Goal: Task Accomplishment & Management: Manage account settings

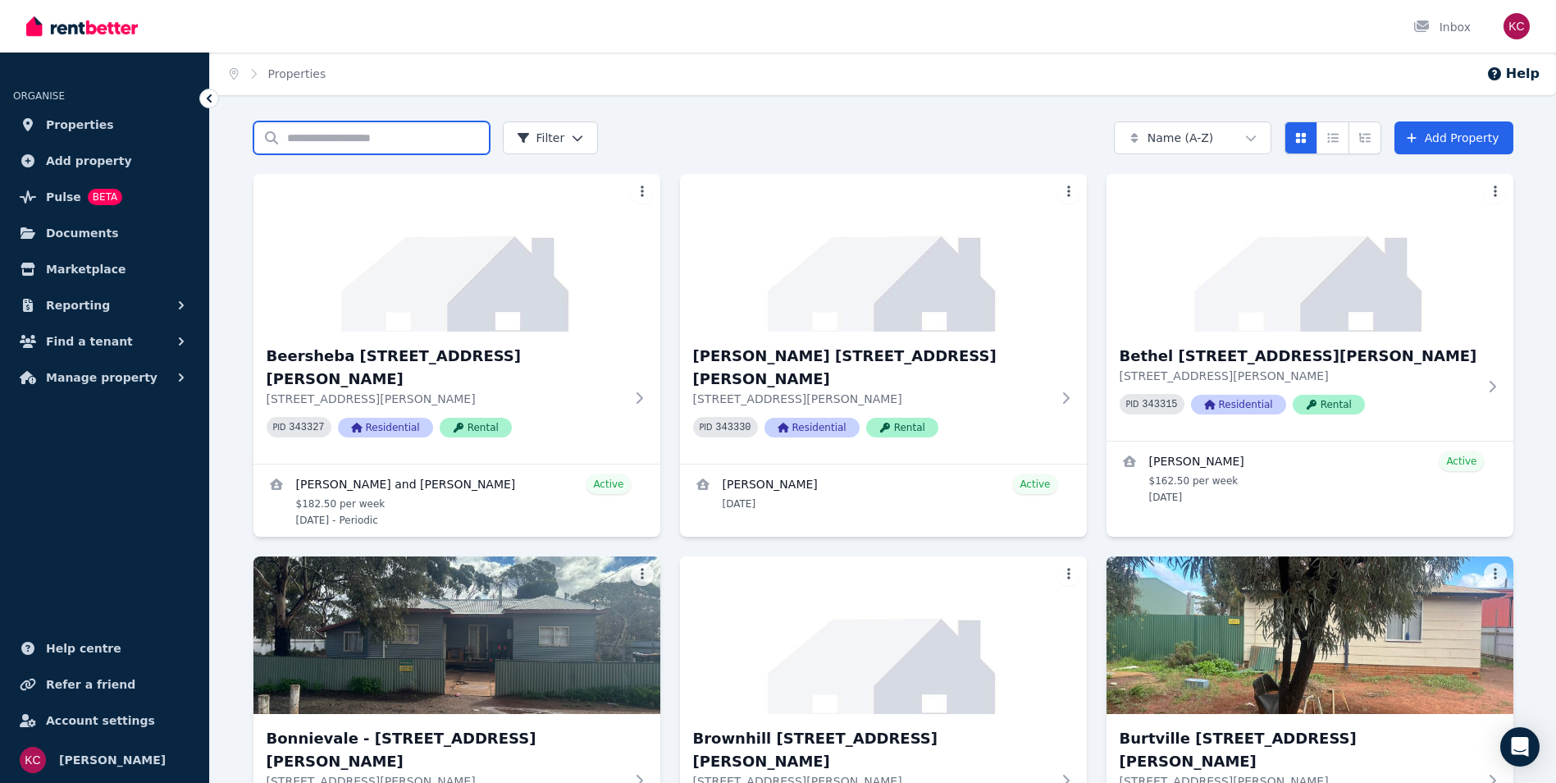
click at [346, 136] on input "Search properties" at bounding box center [371, 137] width 236 height 33
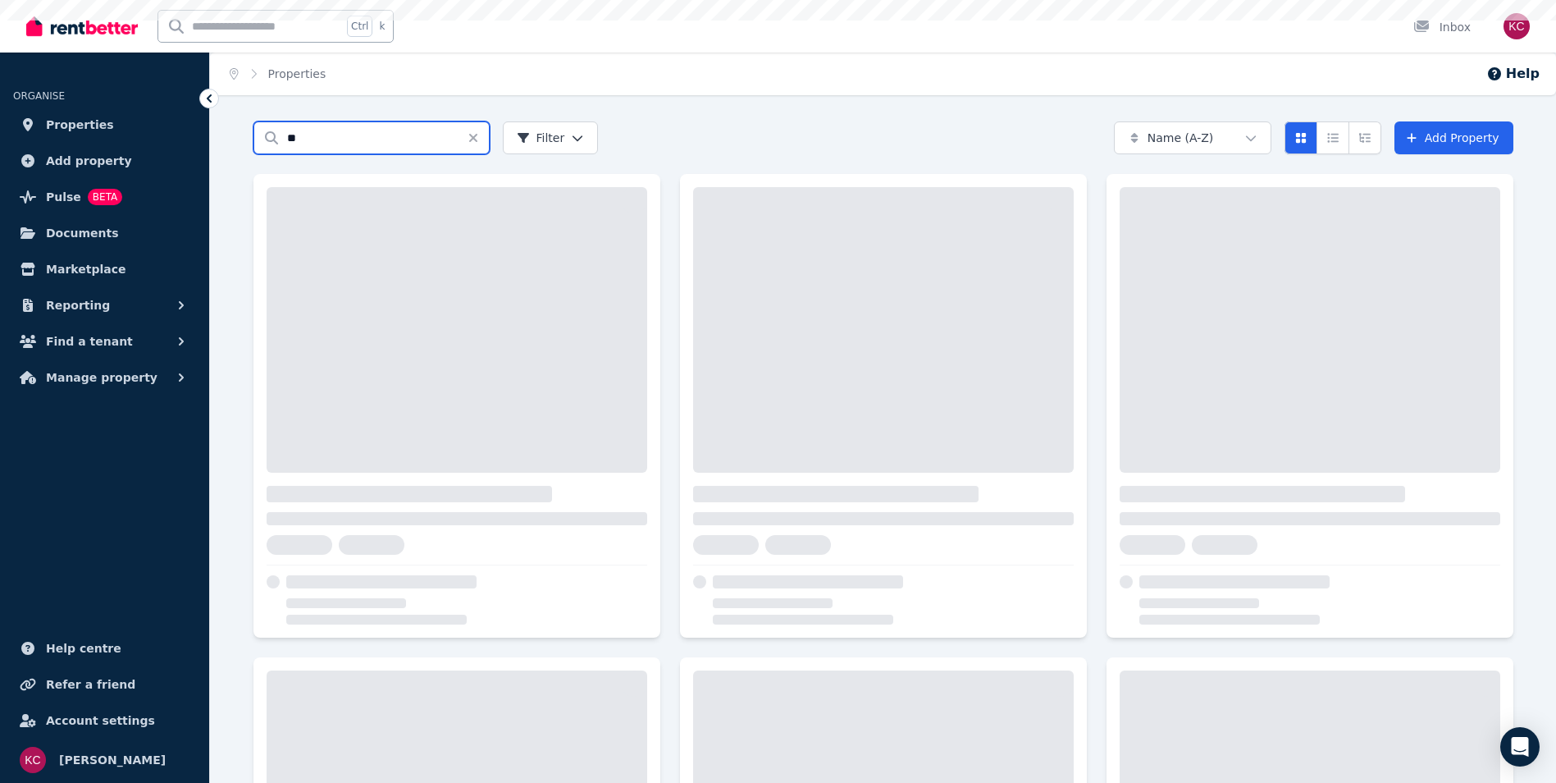
type input "**"
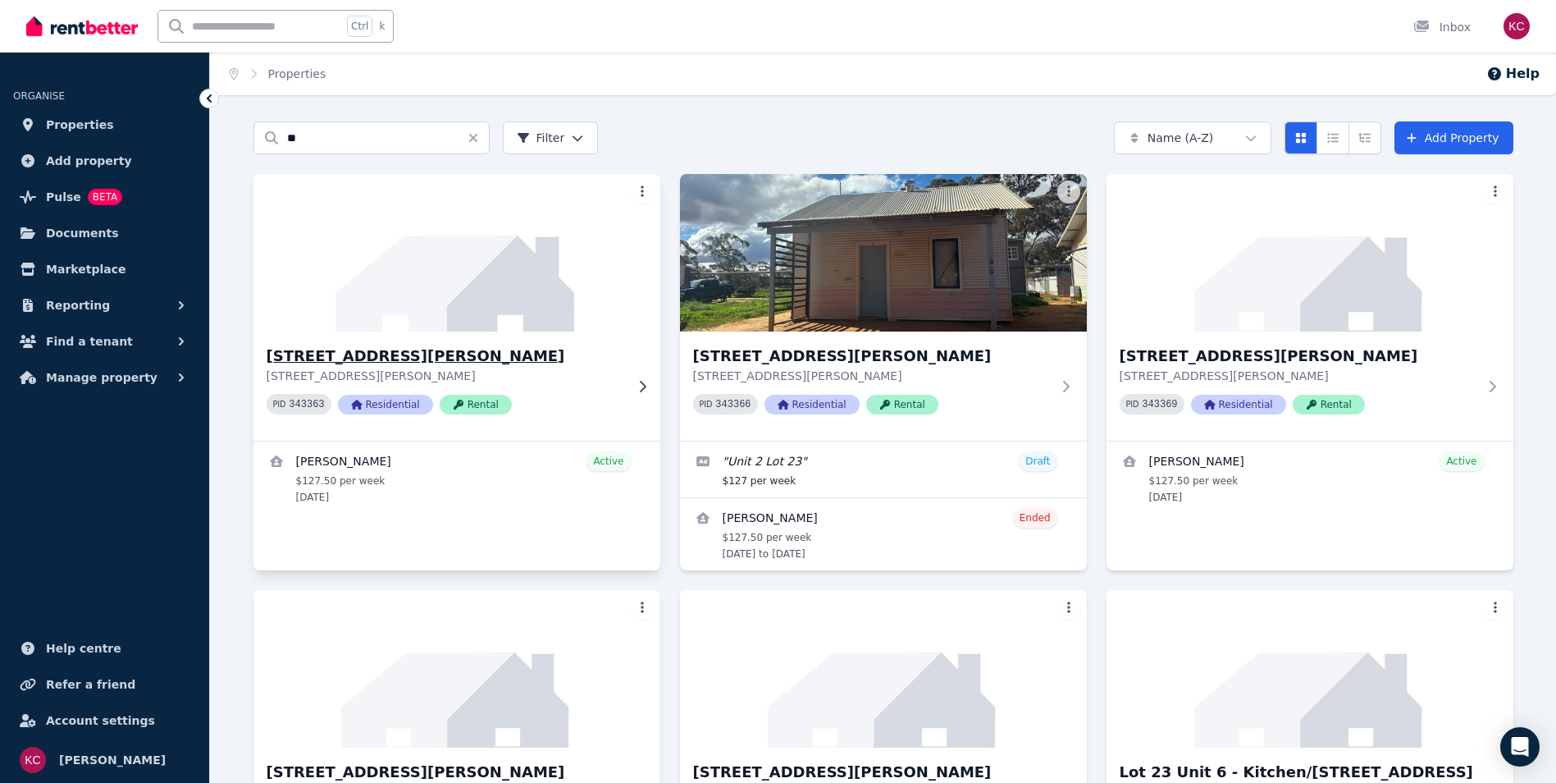
click at [374, 349] on h3 "[STREET_ADDRESS][PERSON_NAME]" at bounding box center [446, 356] width 358 height 23
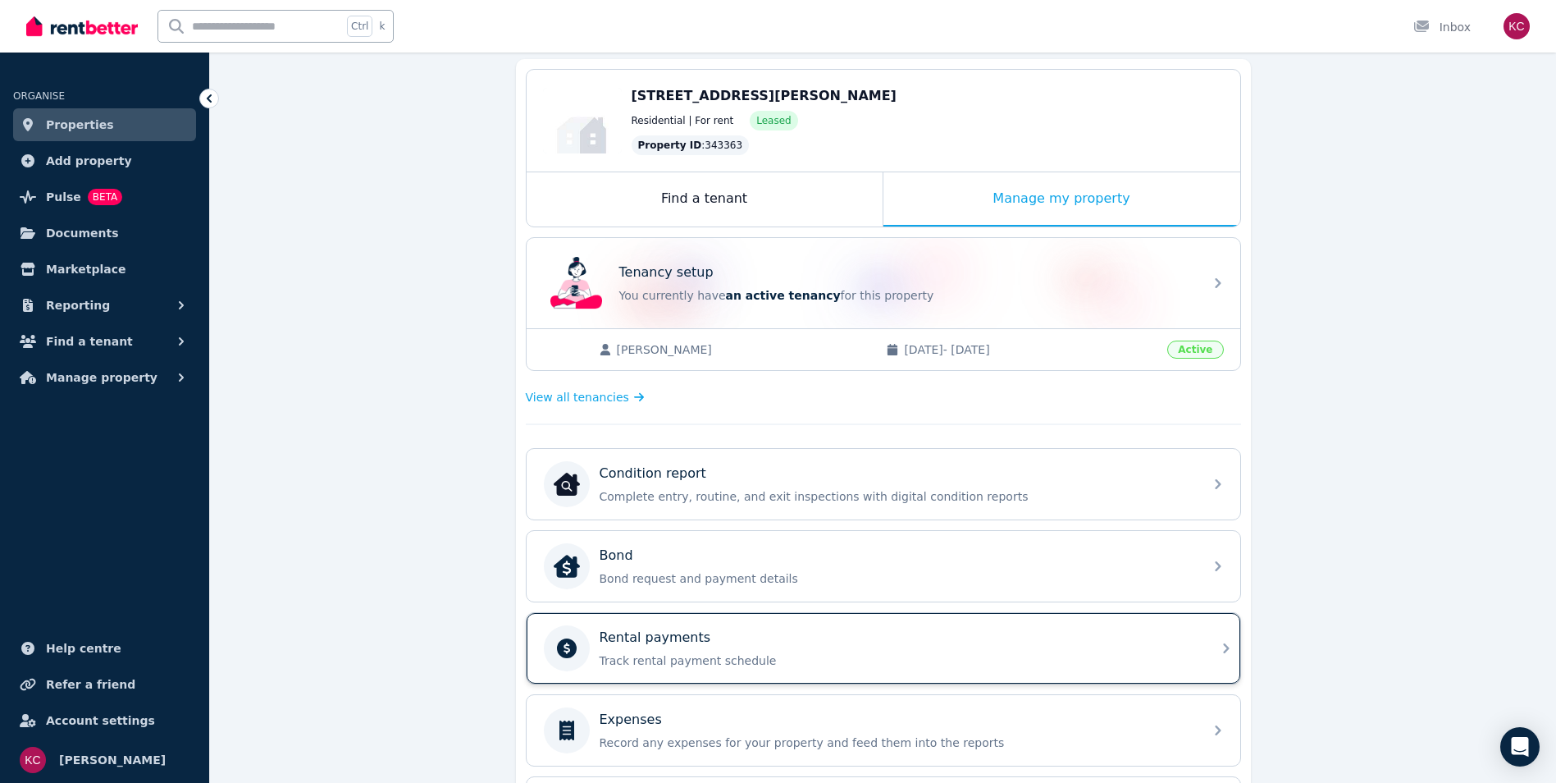
scroll to position [164, 0]
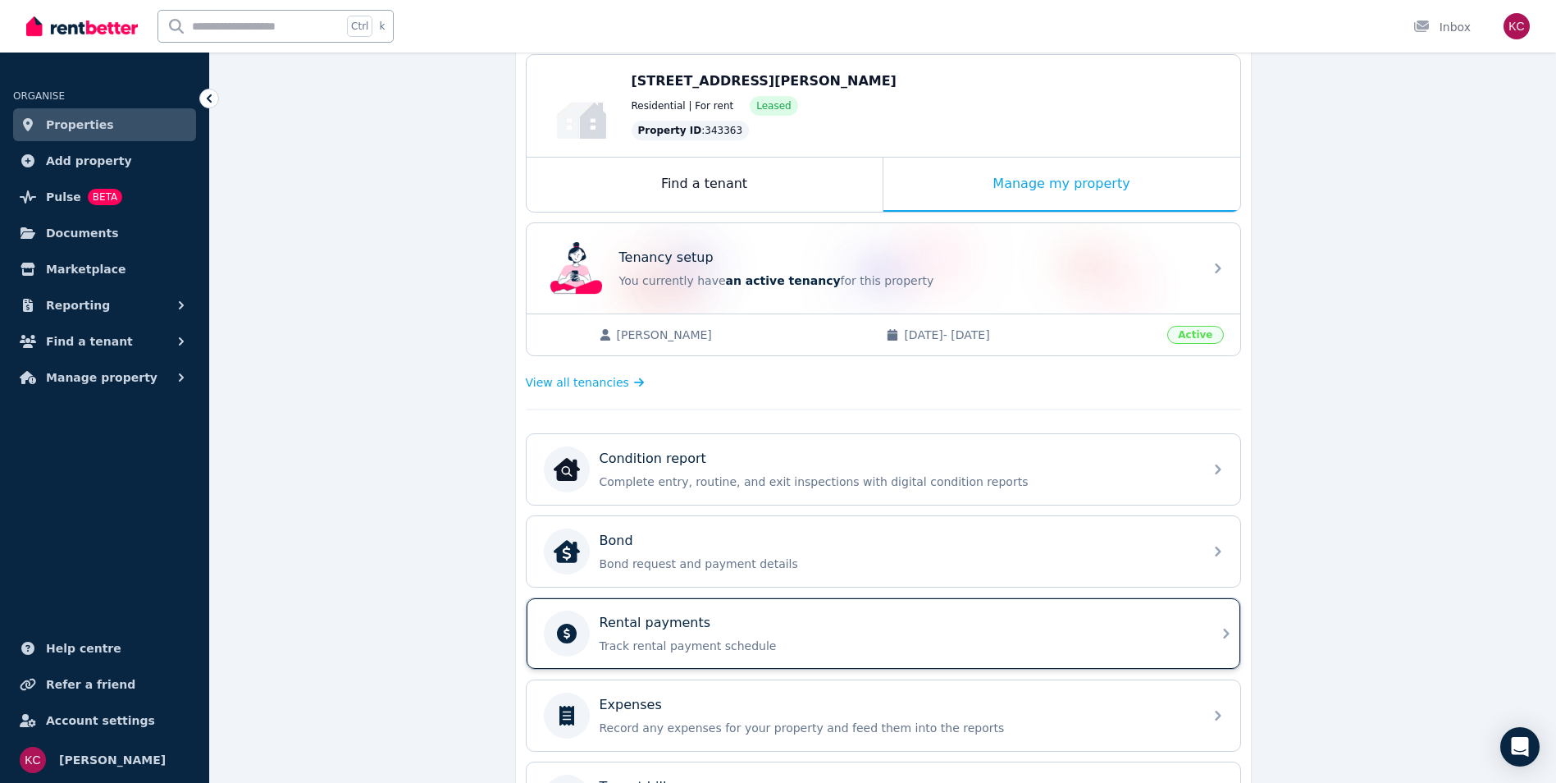
click at [774, 633] on div "Rental payments Track rental payment schedule" at bounding box center [897, 633] width 594 height 41
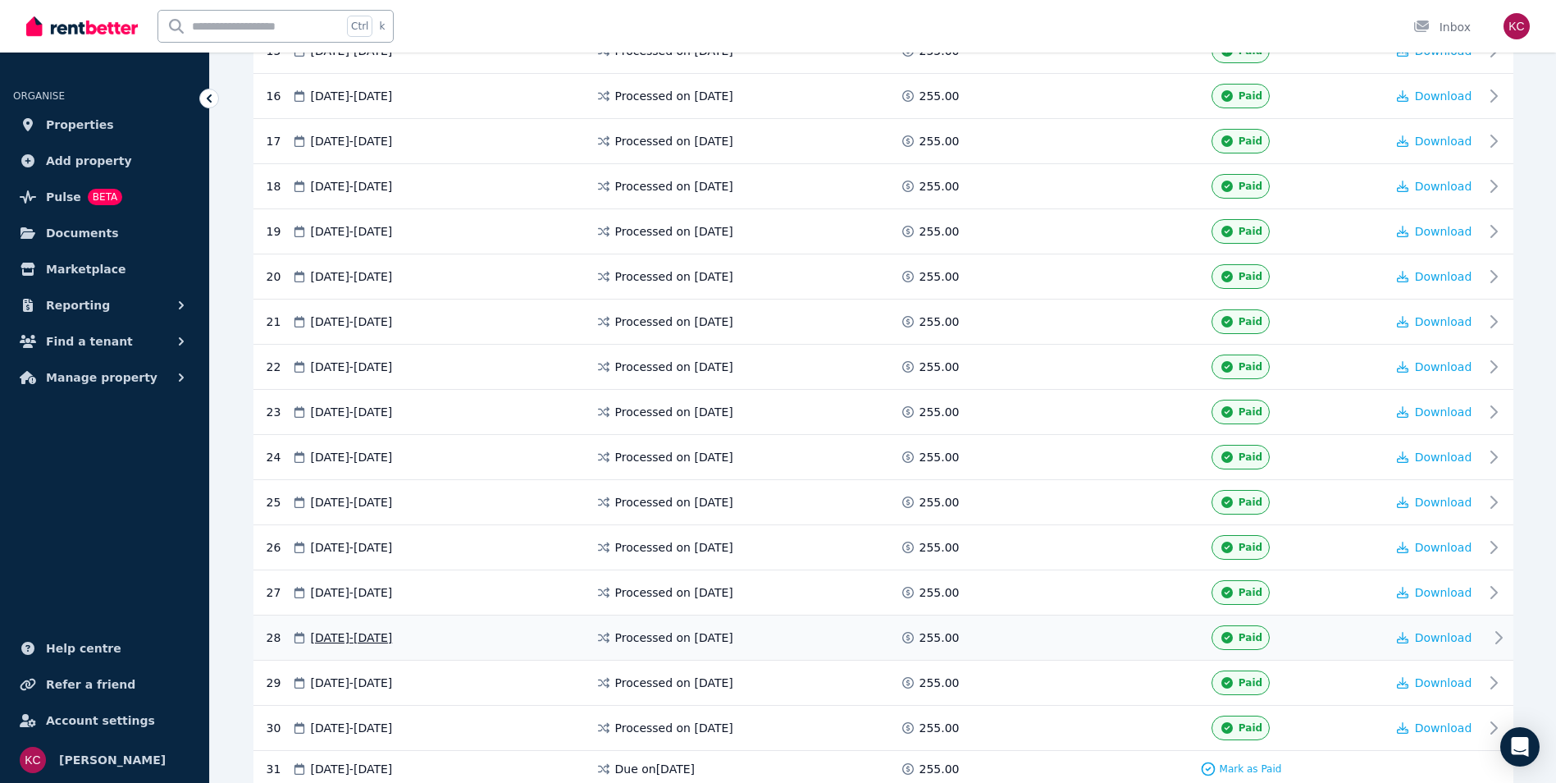
scroll to position [1103, 0]
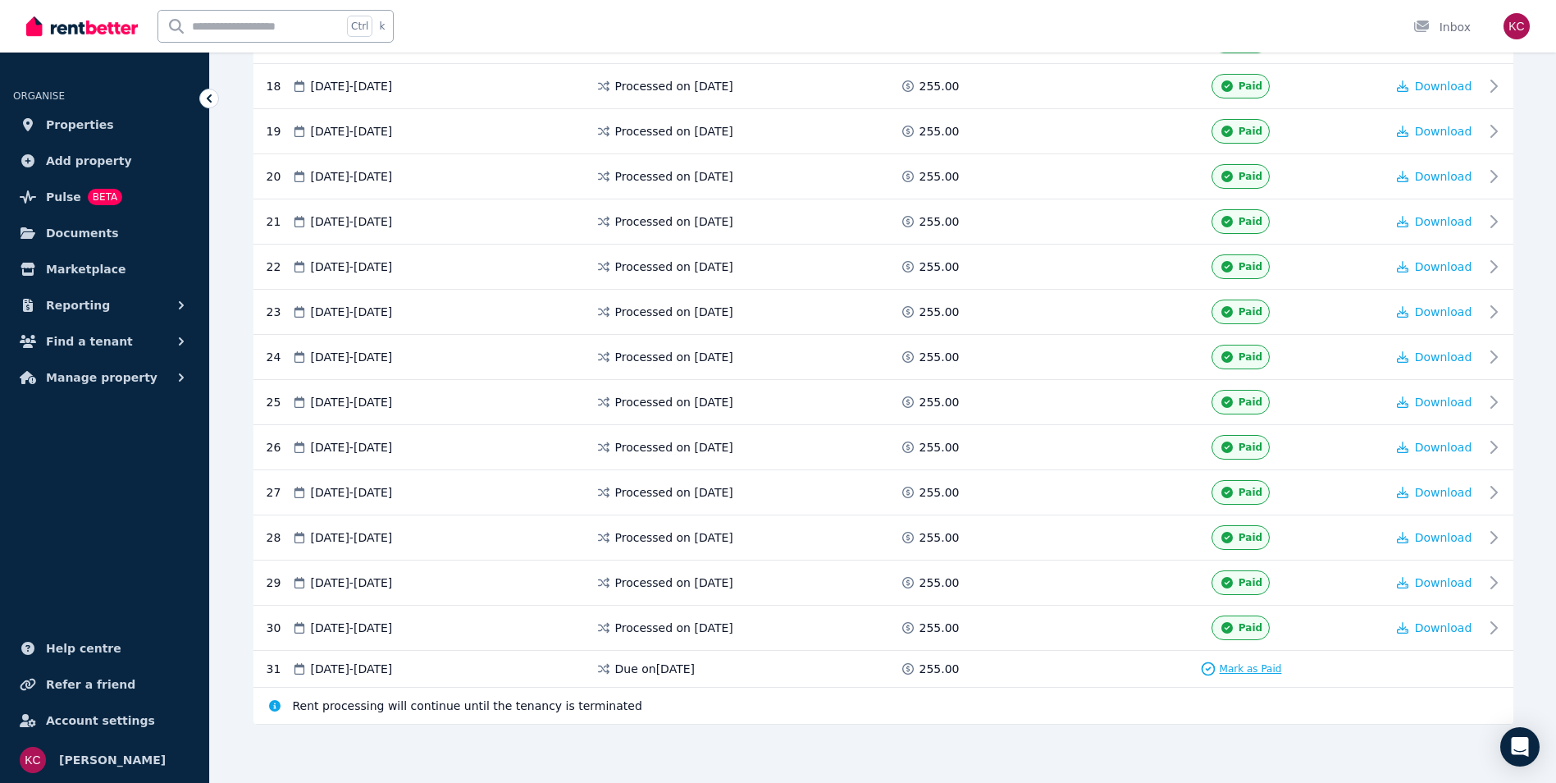
click at [1241, 669] on span "Mark as Paid" at bounding box center [1251, 668] width 62 height 13
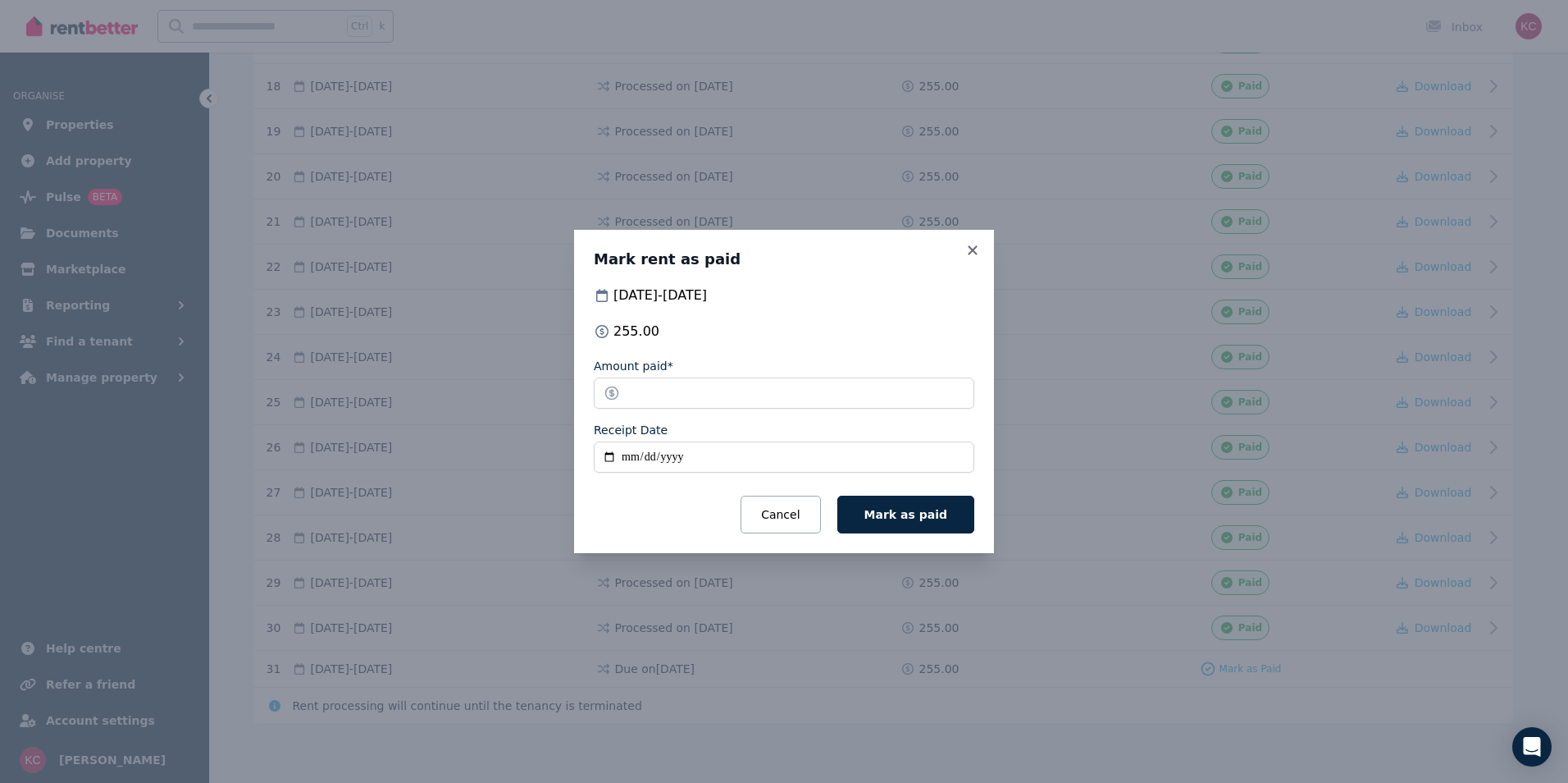
click at [609, 454] on input "Receipt Date" at bounding box center [784, 456] width 381 height 31
type input "**********"
click at [913, 512] on span "Mark as paid" at bounding box center [906, 514] width 83 height 13
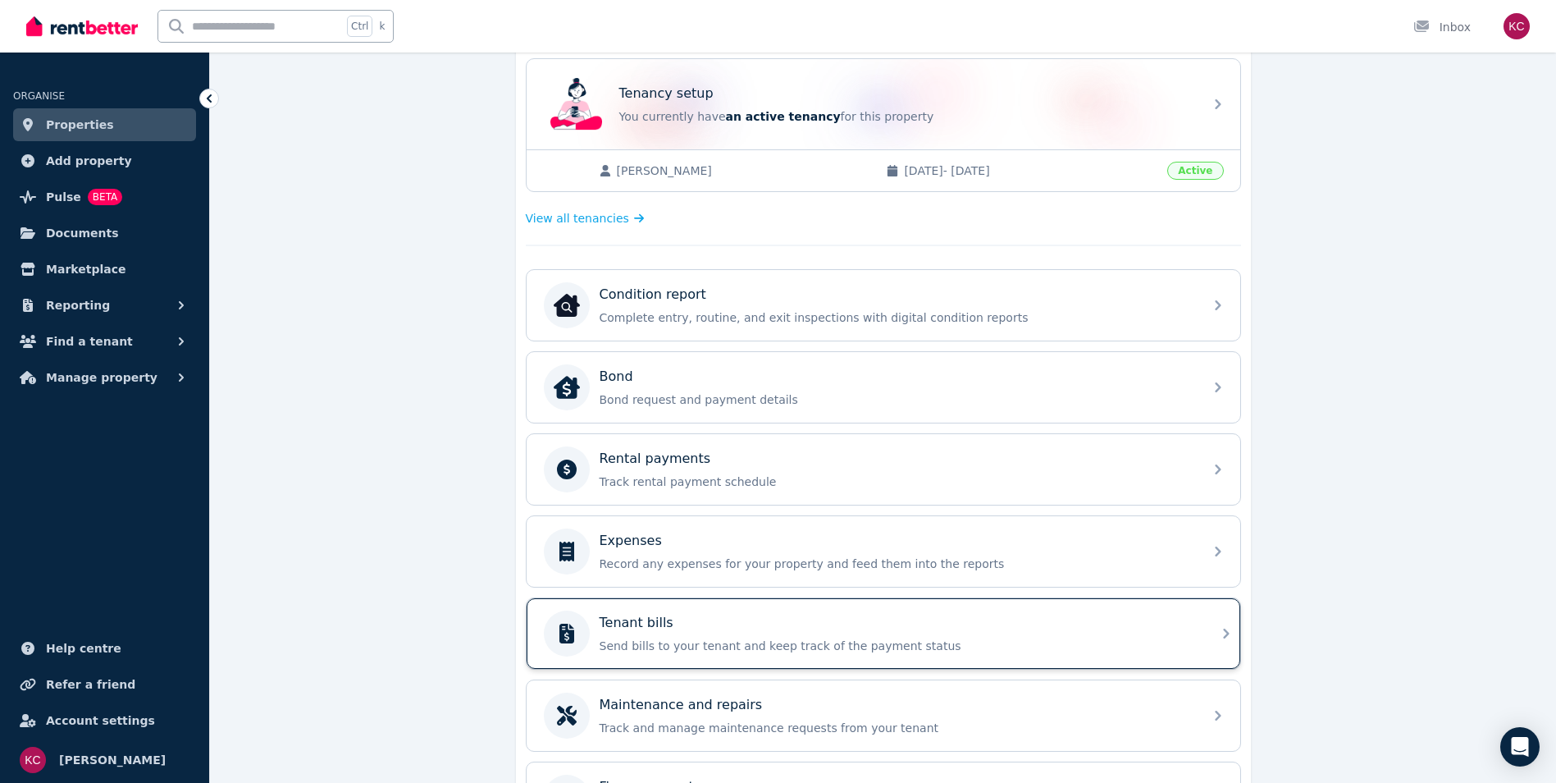
scroll to position [331, 0]
click at [965, 621] on div "Tenant bills" at bounding box center [897, 619] width 594 height 20
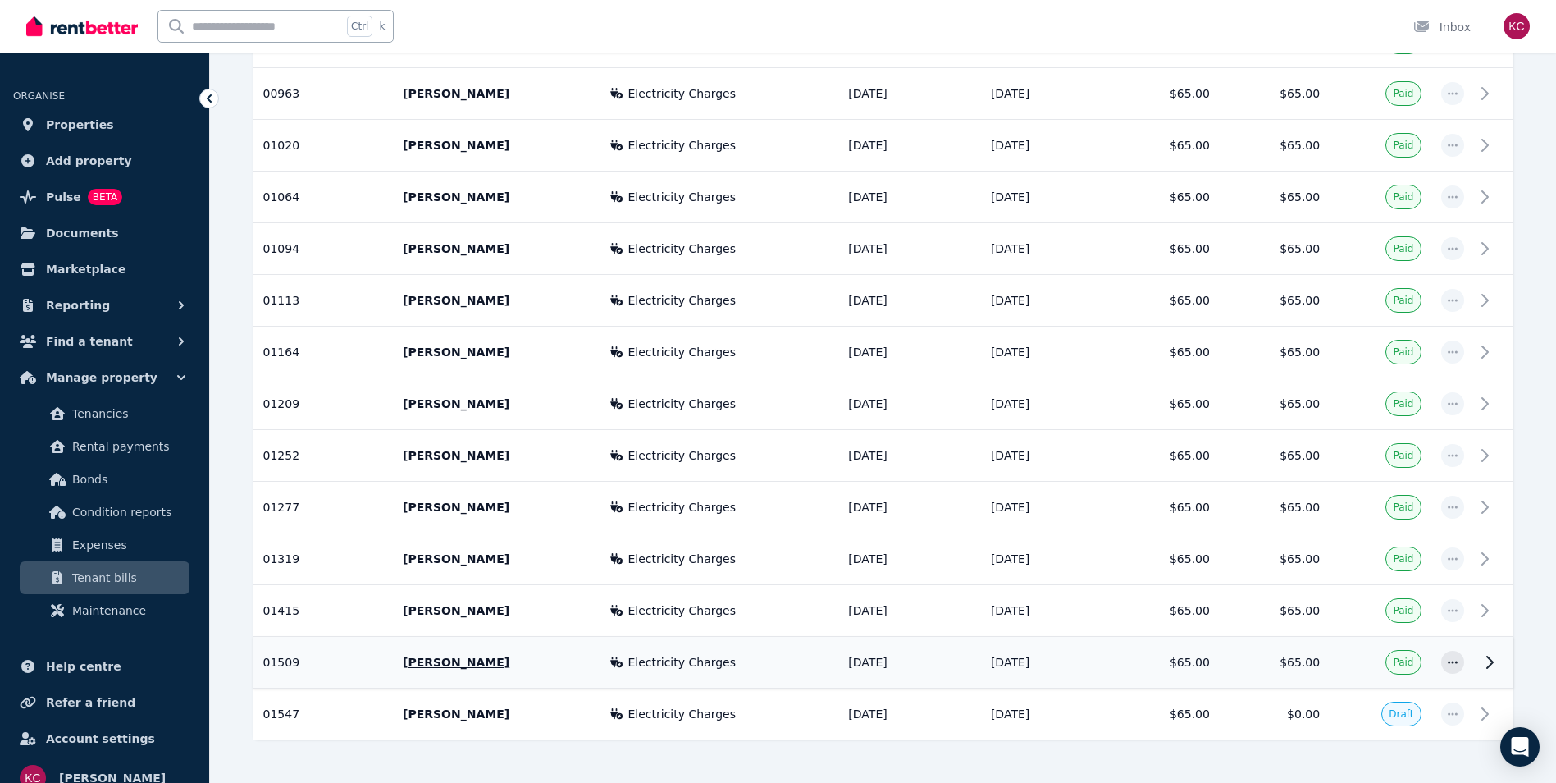
scroll to position [1150, 0]
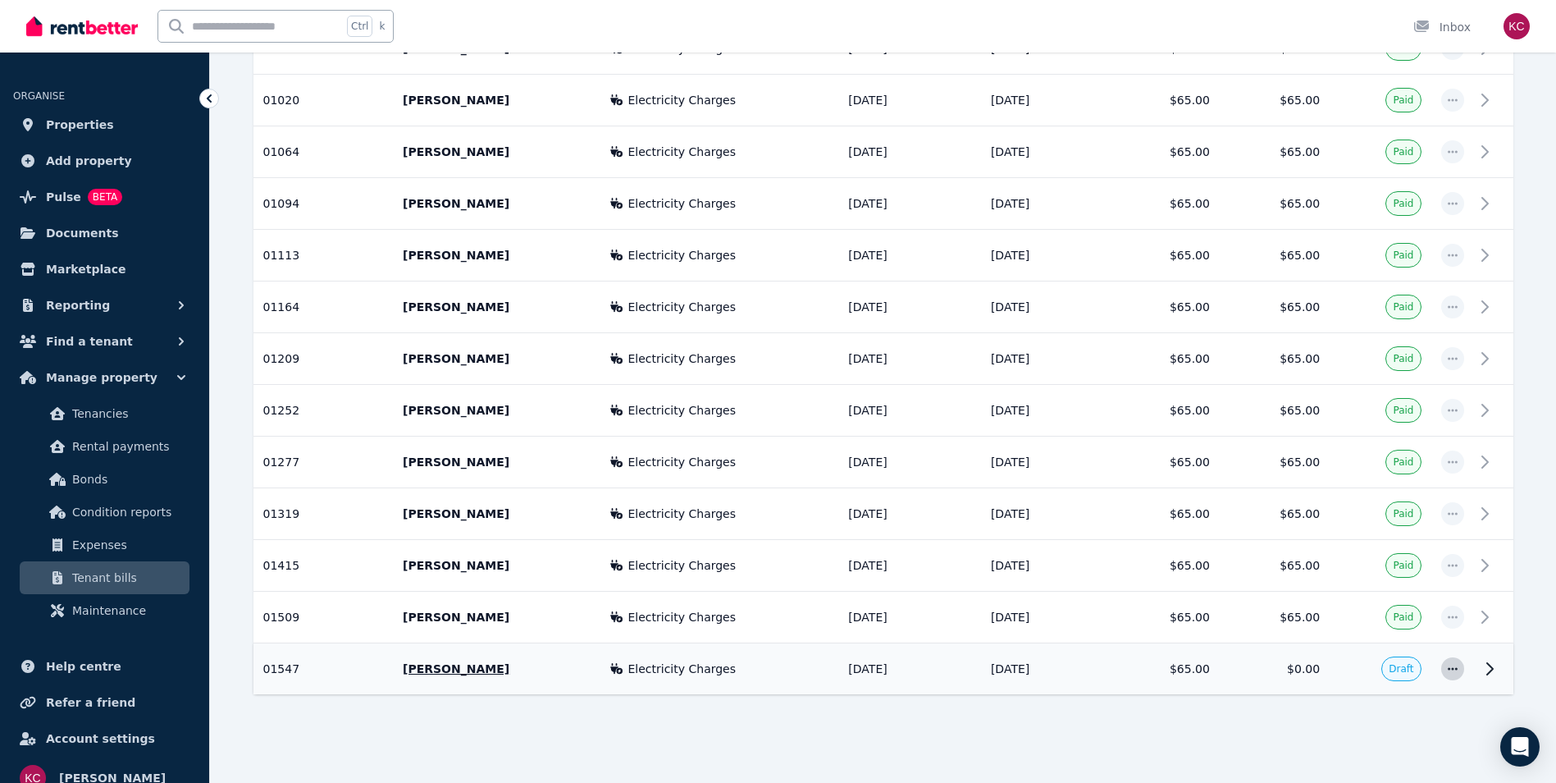
click at [1455, 676] on span "button" at bounding box center [1452, 668] width 23 height 23
click at [1411, 713] on span "Mark as paid" at bounding box center [1398, 713] width 105 height 20
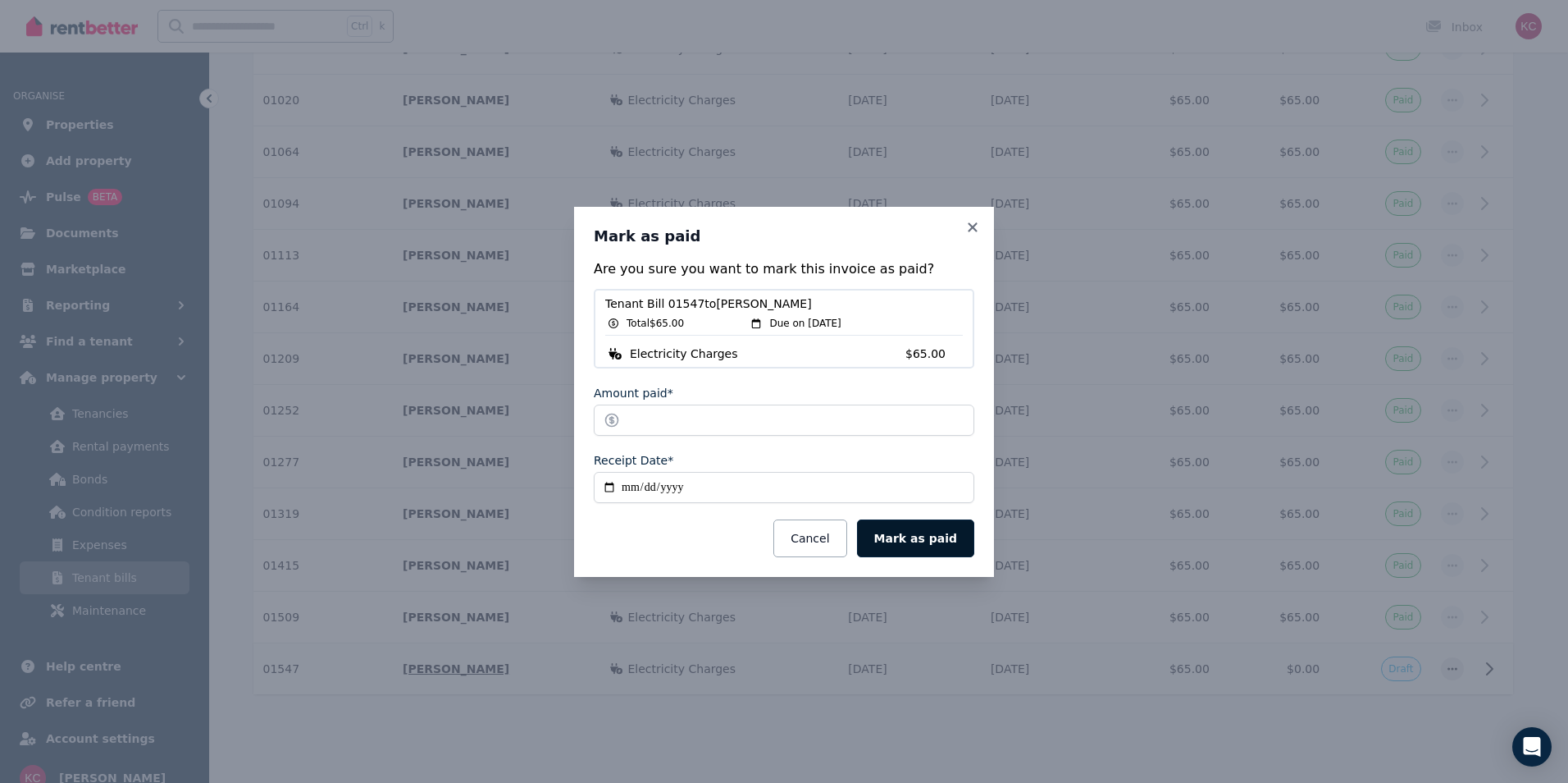
click at [901, 538] on button "Mark as paid" at bounding box center [915, 538] width 117 height 38
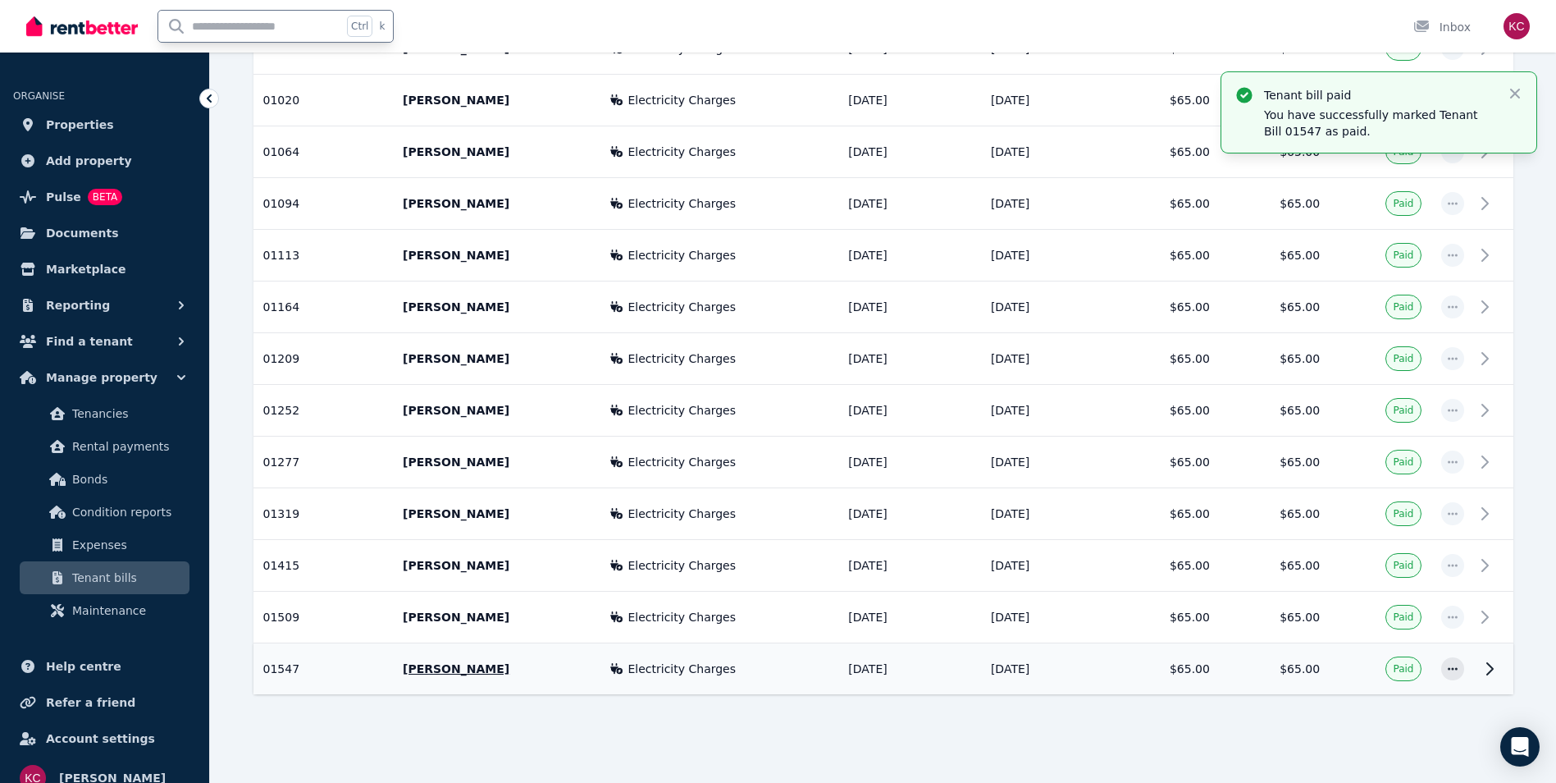
click at [230, 21] on input "text" at bounding box center [250, 26] width 184 height 31
type input "**"
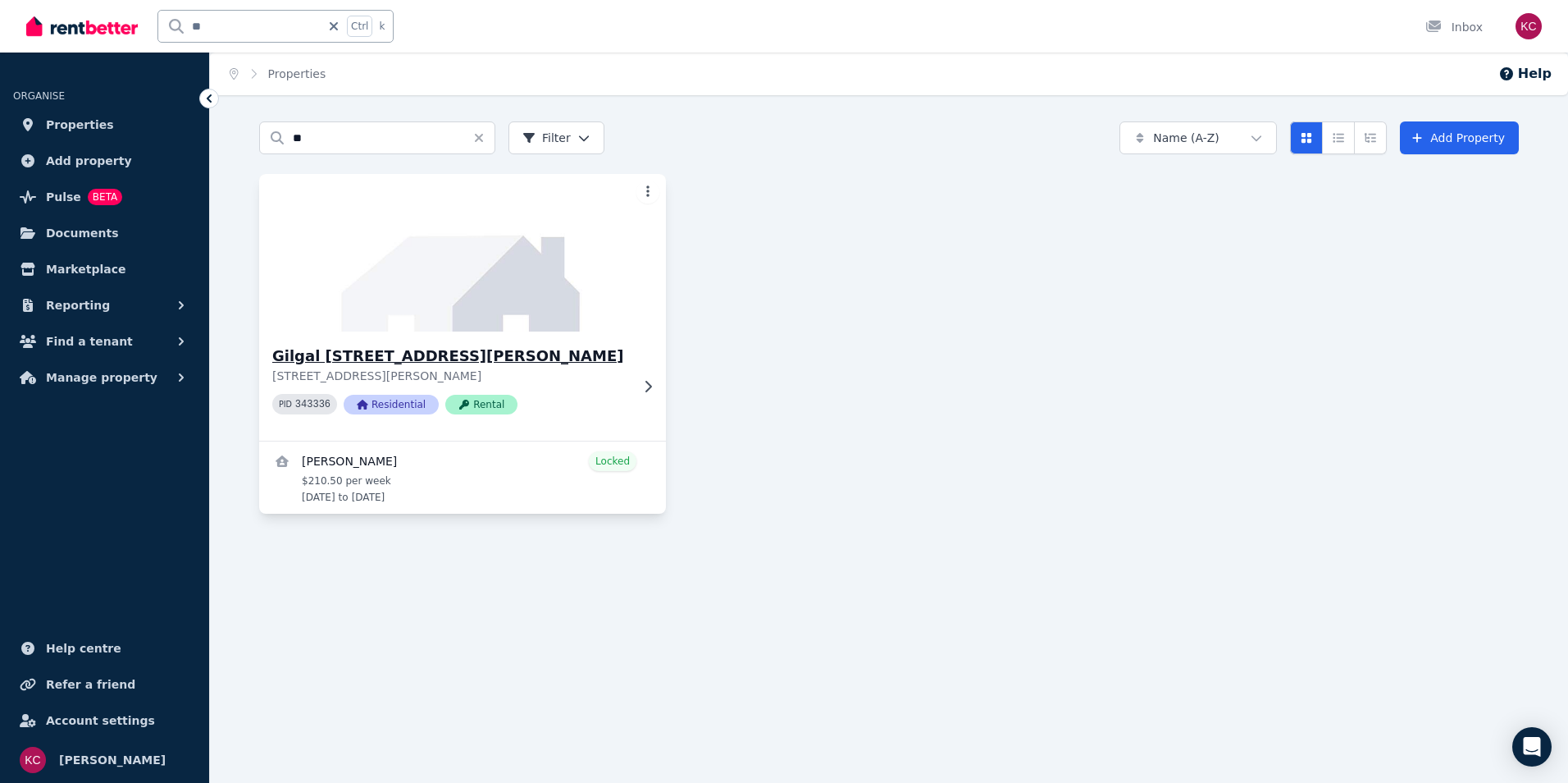
click at [331, 354] on h3 "Gilgal [STREET_ADDRESS][PERSON_NAME]" at bounding box center [451, 356] width 358 height 23
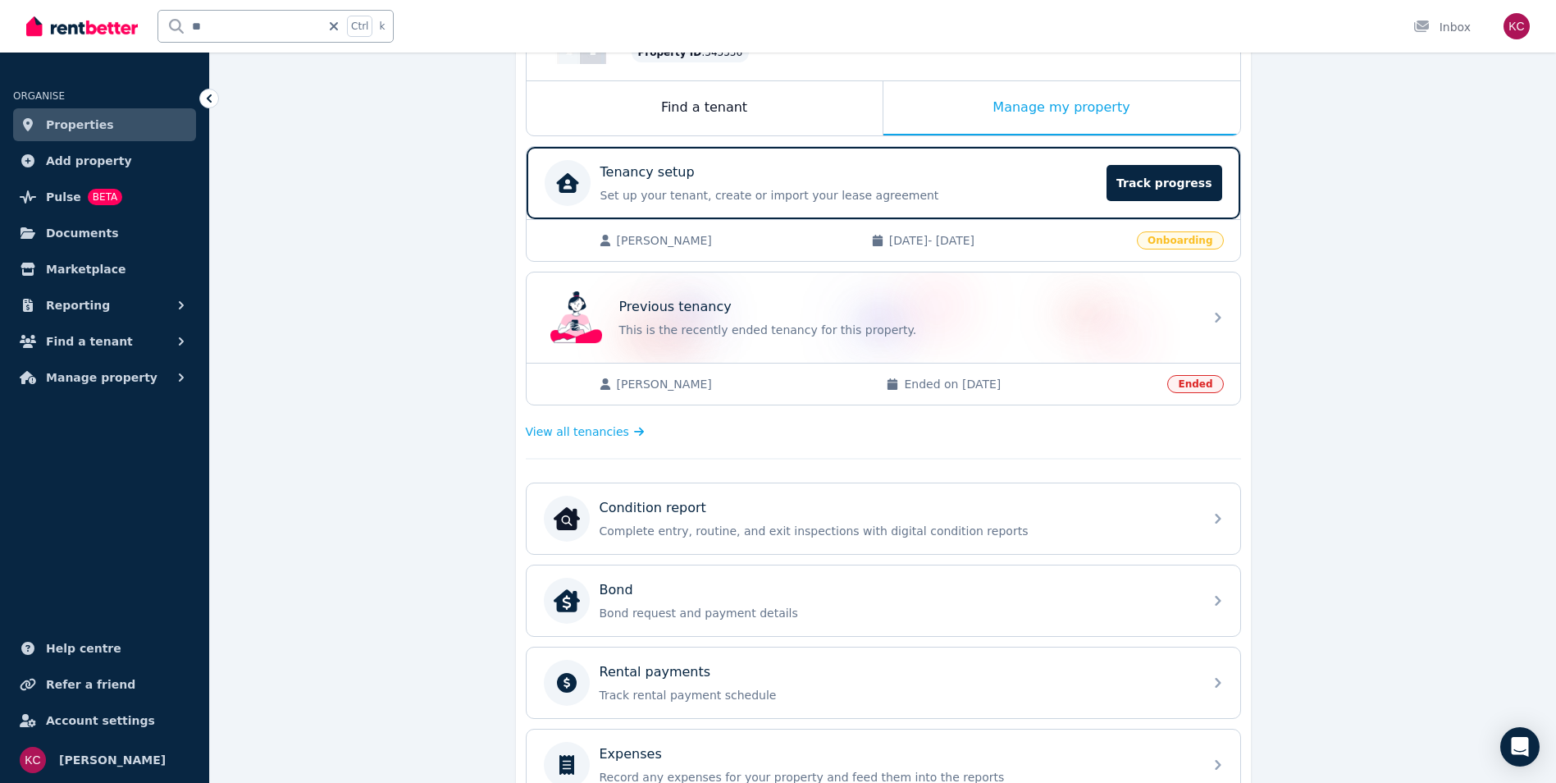
scroll to position [246, 0]
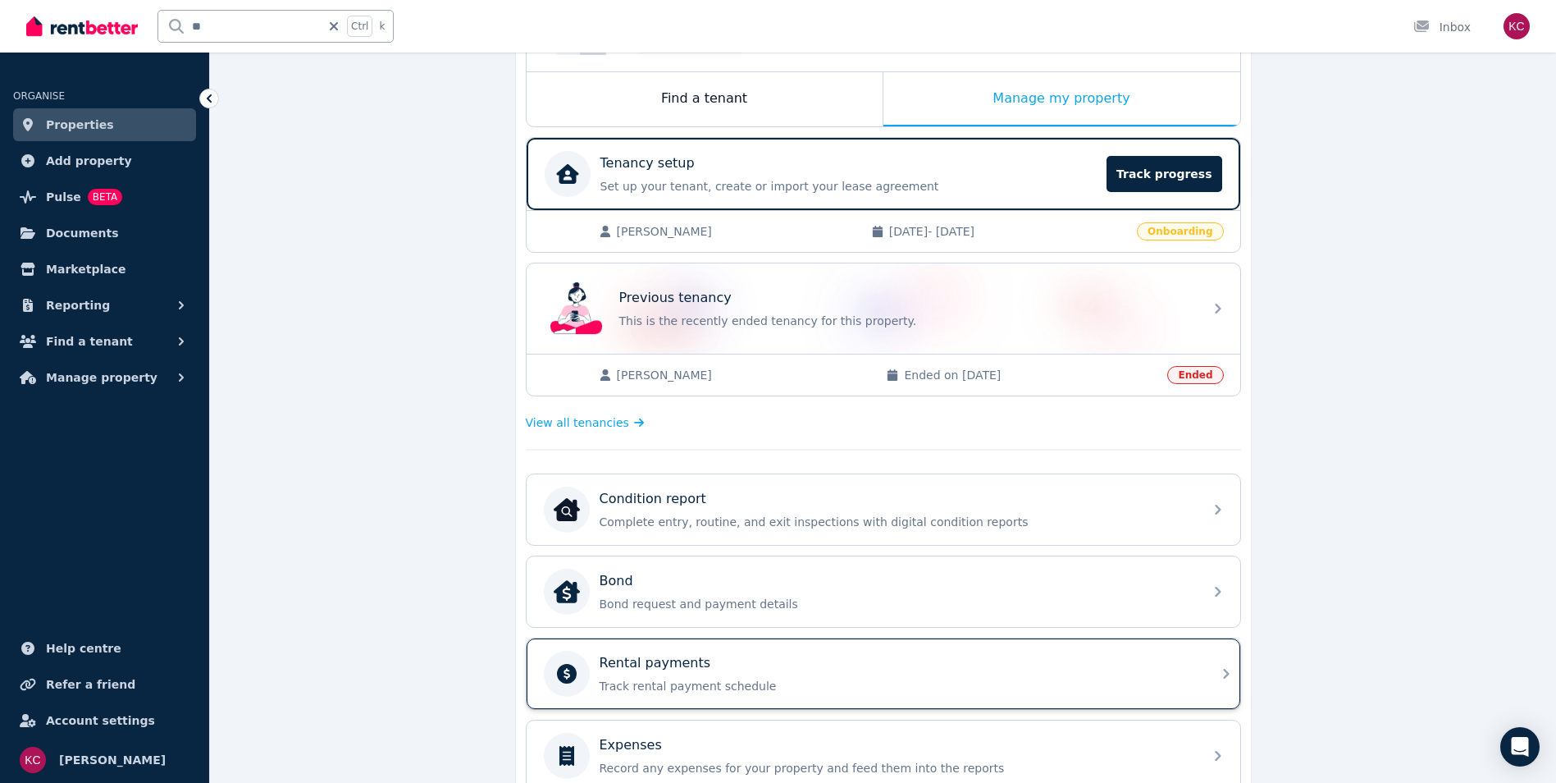
click at [848, 667] on div "Rental payments" at bounding box center [897, 663] width 594 height 20
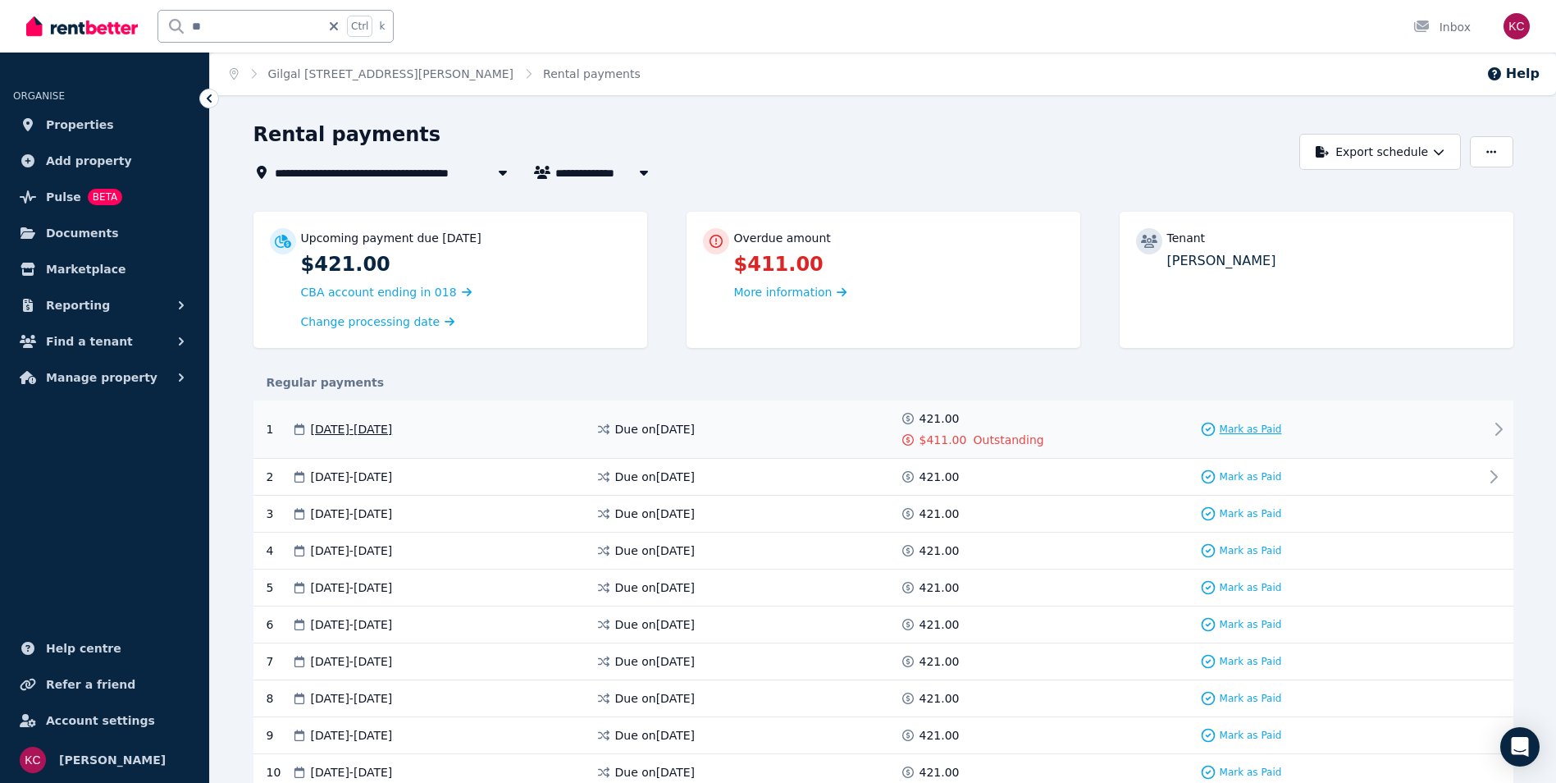
click at [1236, 431] on span "Mark as Paid" at bounding box center [1251, 428] width 62 height 13
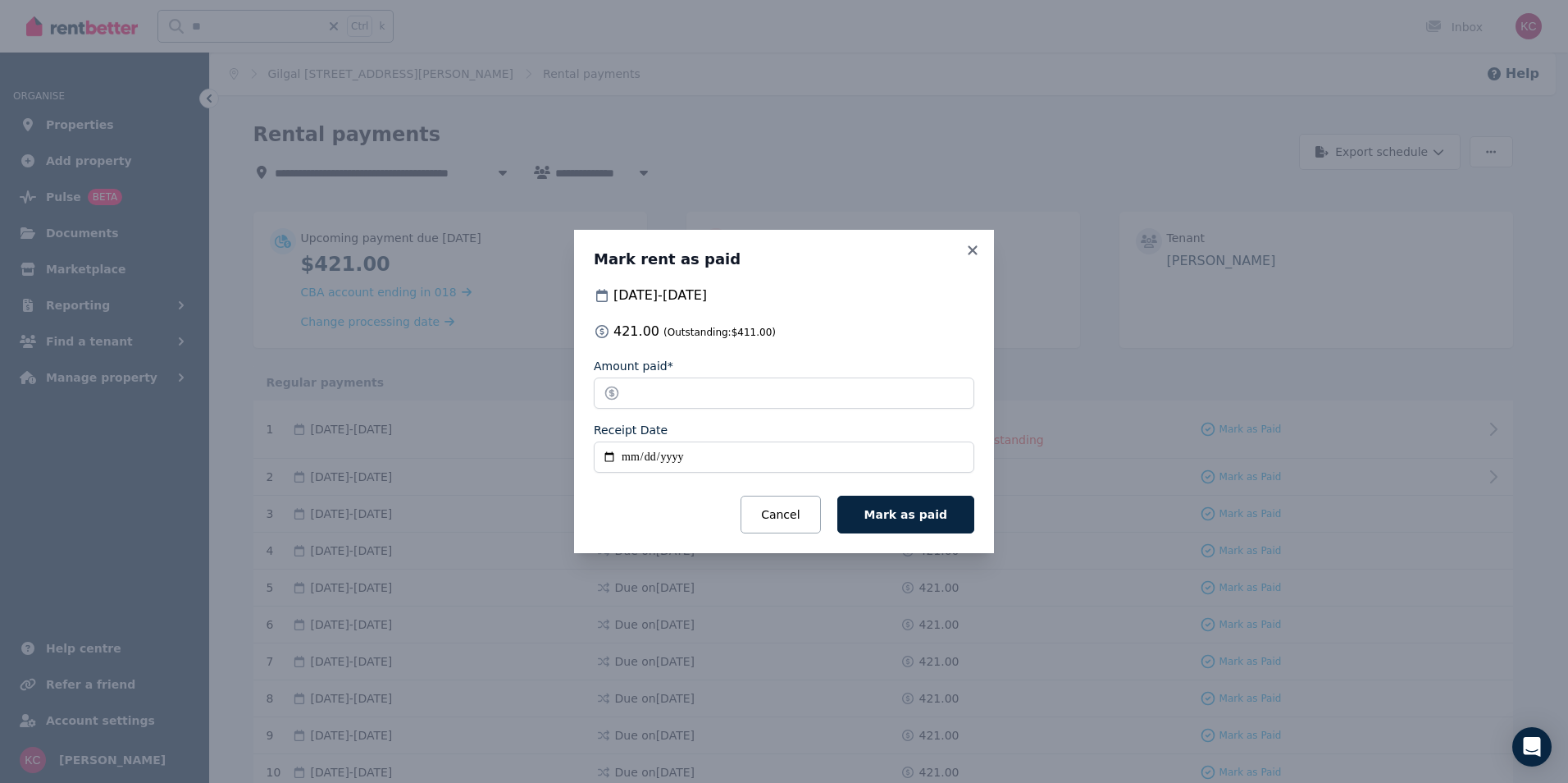
click at [609, 454] on input "Receipt Date" at bounding box center [784, 456] width 381 height 31
type input "**********"
drag, startPoint x: 687, startPoint y: 401, endPoint x: 607, endPoint y: 397, distance: 80.5
click at [620, 398] on input "******" at bounding box center [784, 392] width 381 height 31
type input "***"
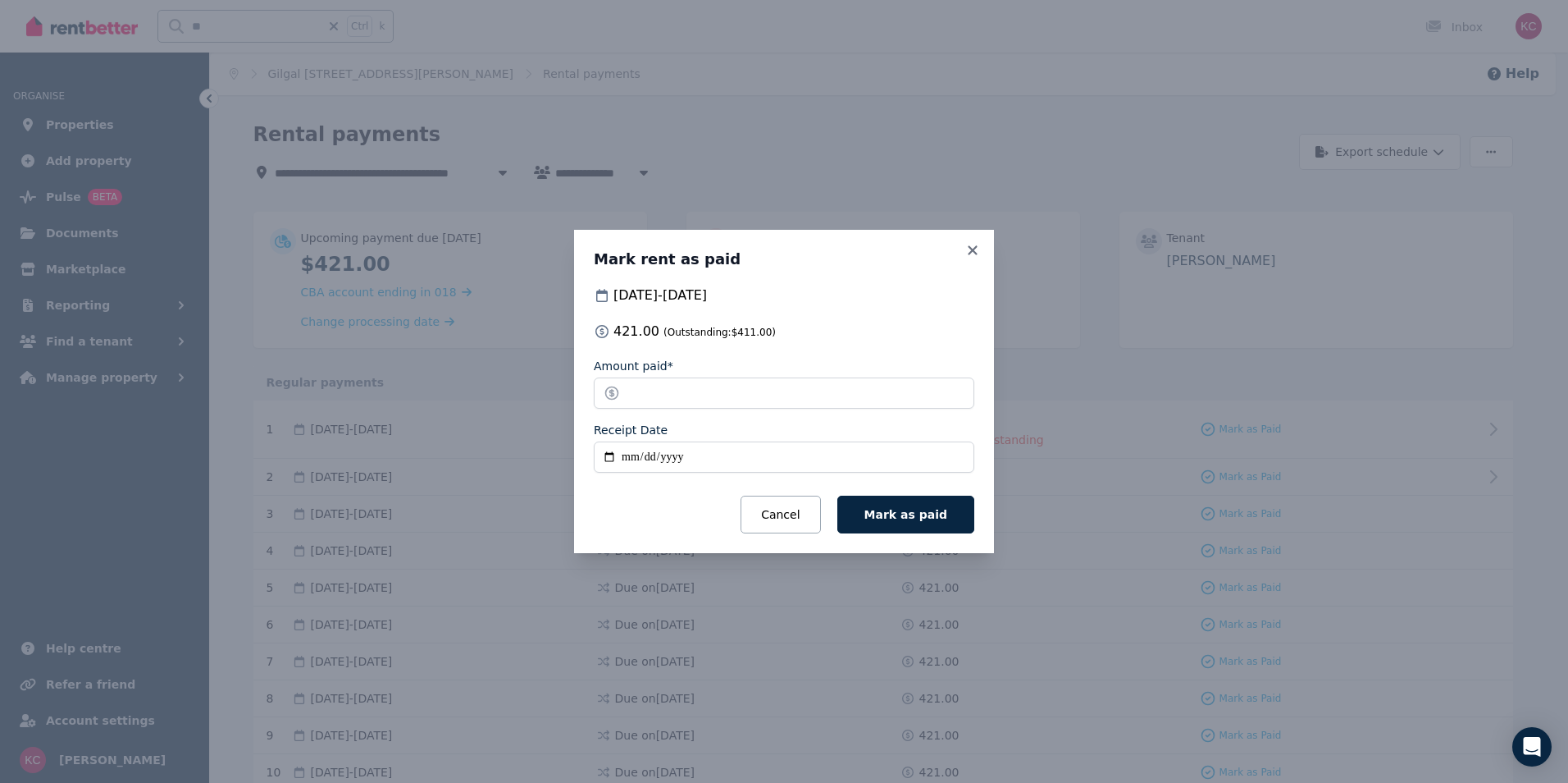
click at [885, 514] on span "Mark as paid" at bounding box center [906, 514] width 83 height 13
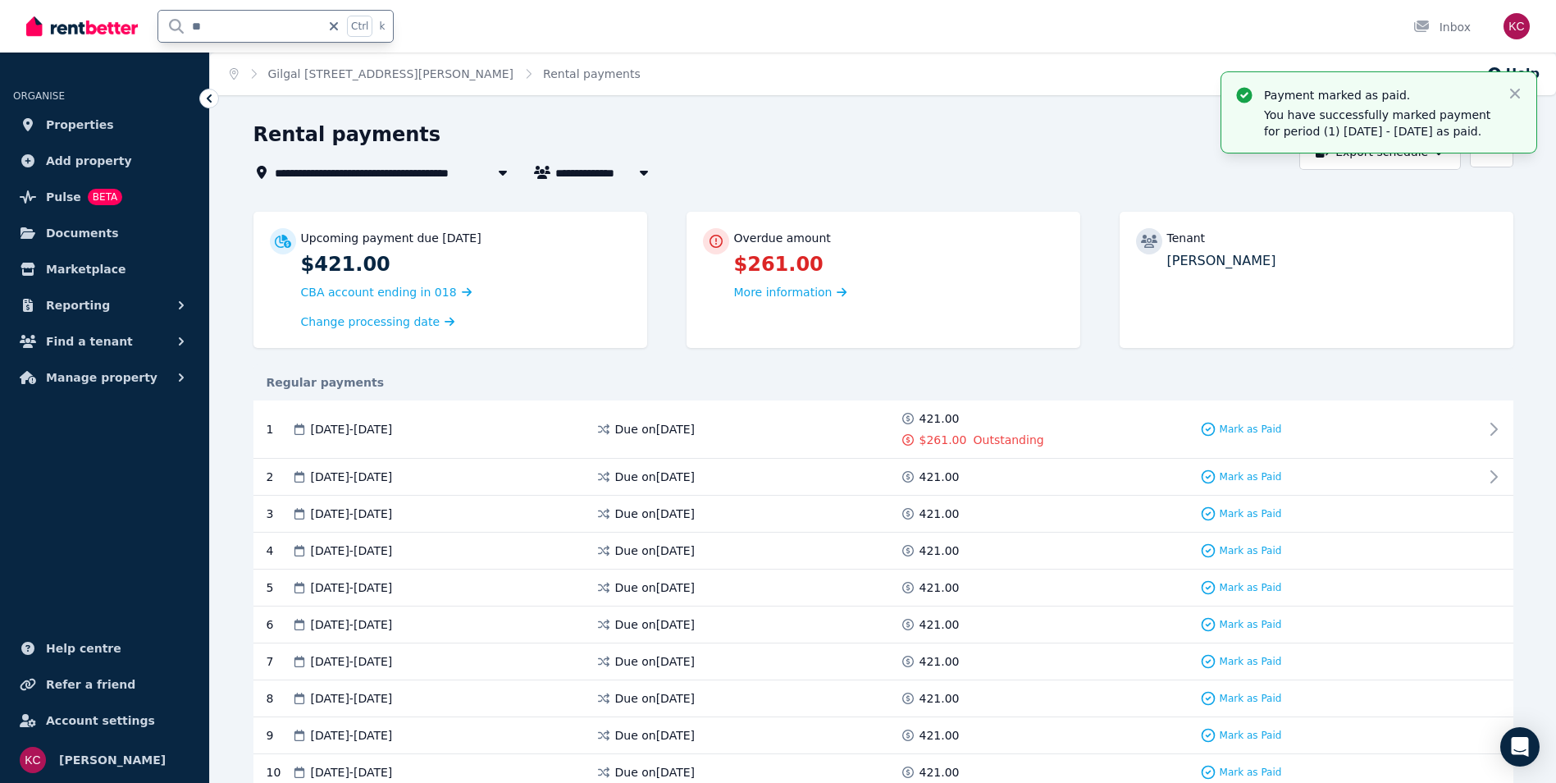
drag, startPoint x: 208, startPoint y: 24, endPoint x: 172, endPoint y: 26, distance: 36.2
click at [172, 26] on input "**" at bounding box center [239, 26] width 162 height 31
type input "**"
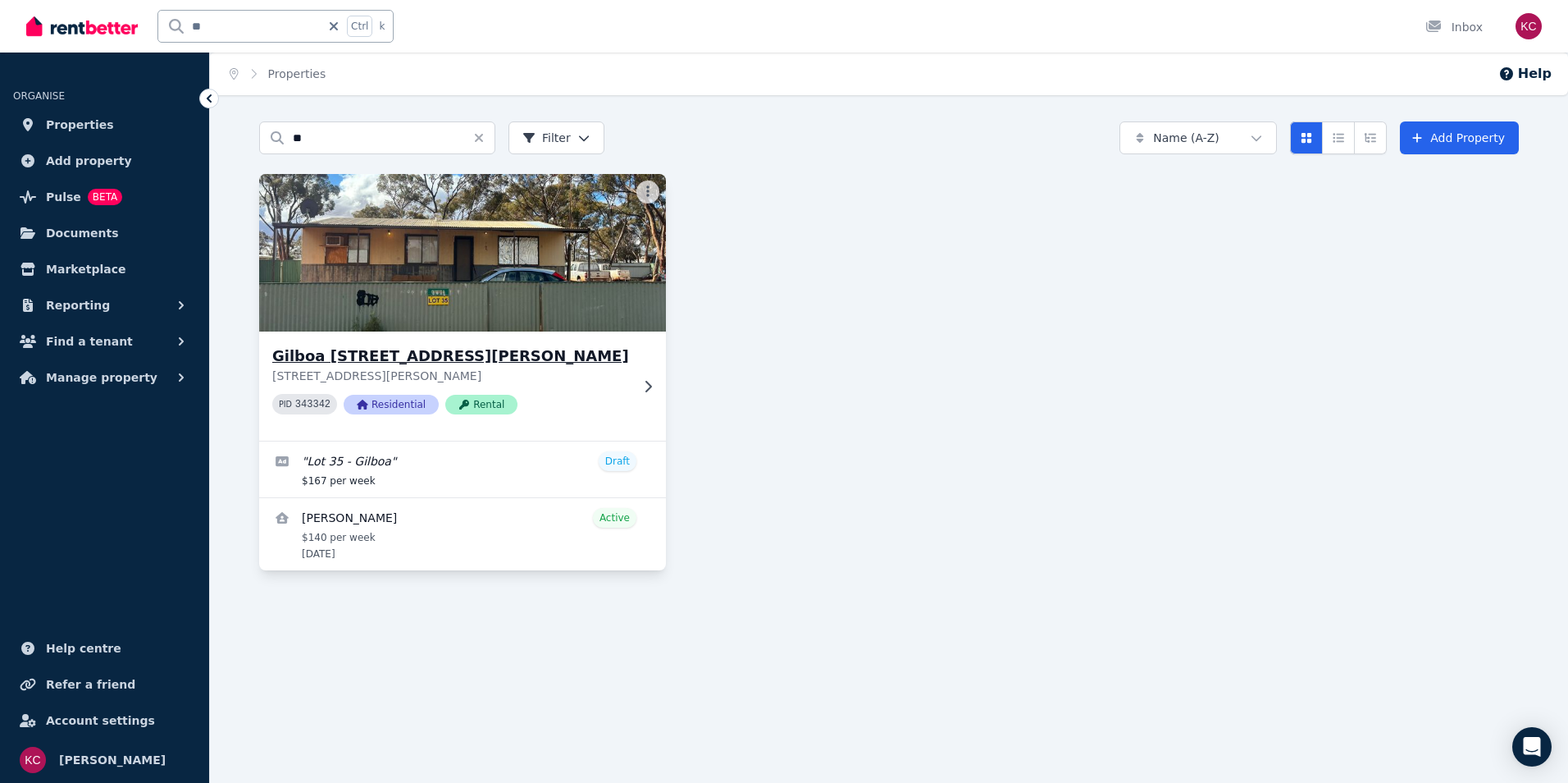
click at [480, 354] on h3 "Gilboa [STREET_ADDRESS][PERSON_NAME]" at bounding box center [451, 356] width 358 height 23
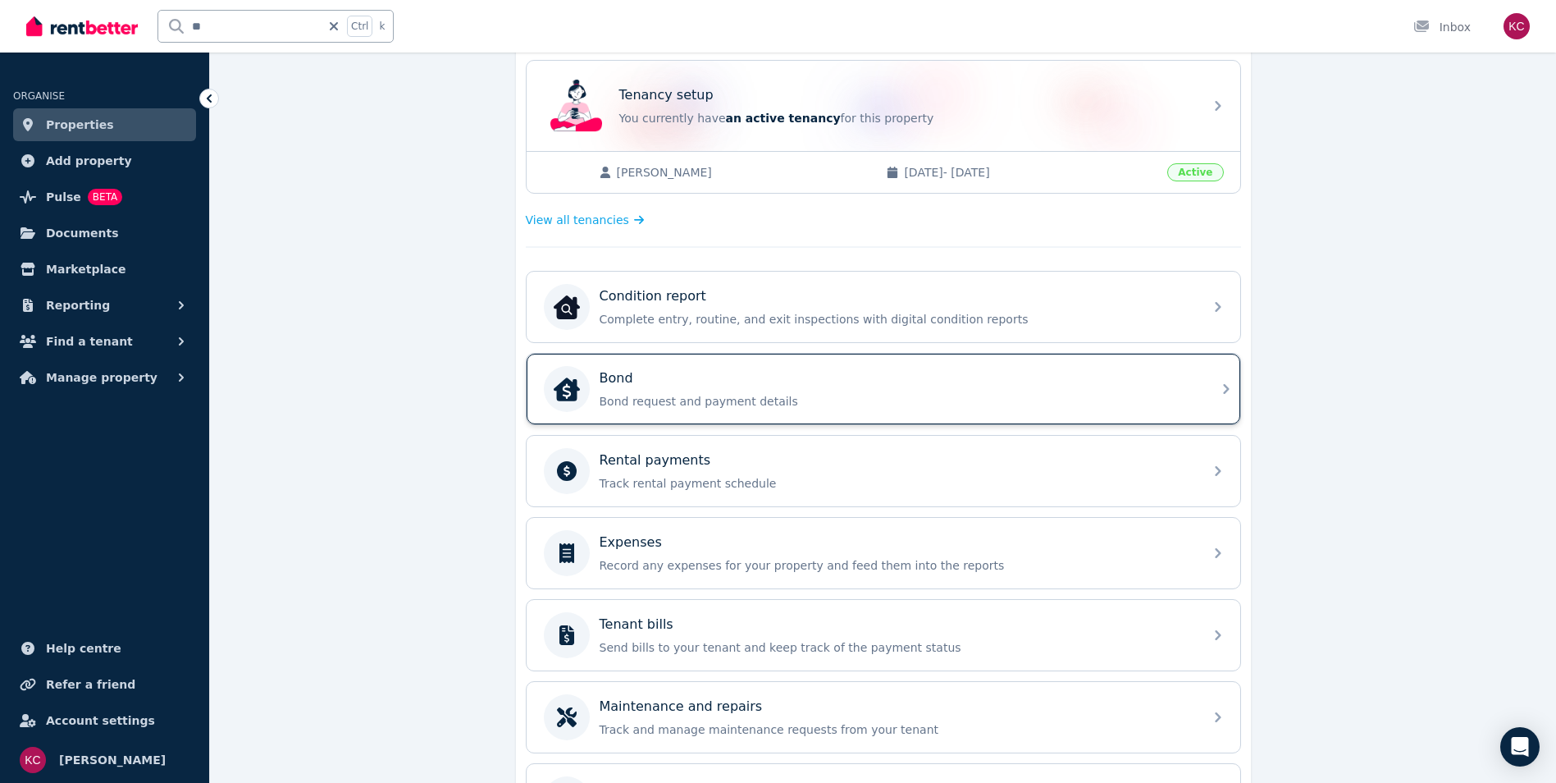
scroll to position [328, 0]
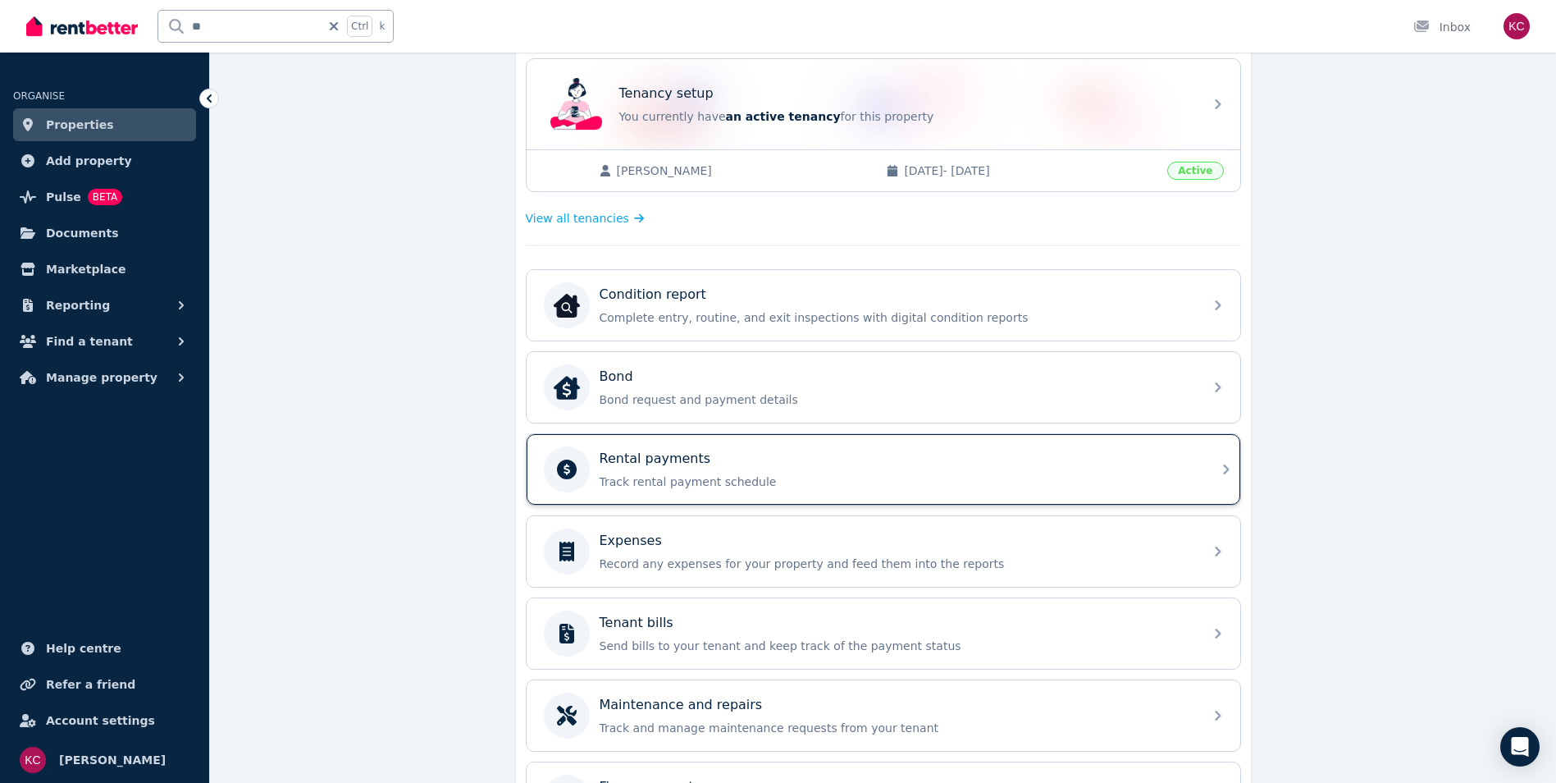
click at [850, 480] on p "Track rental payment schedule" at bounding box center [897, 481] width 594 height 16
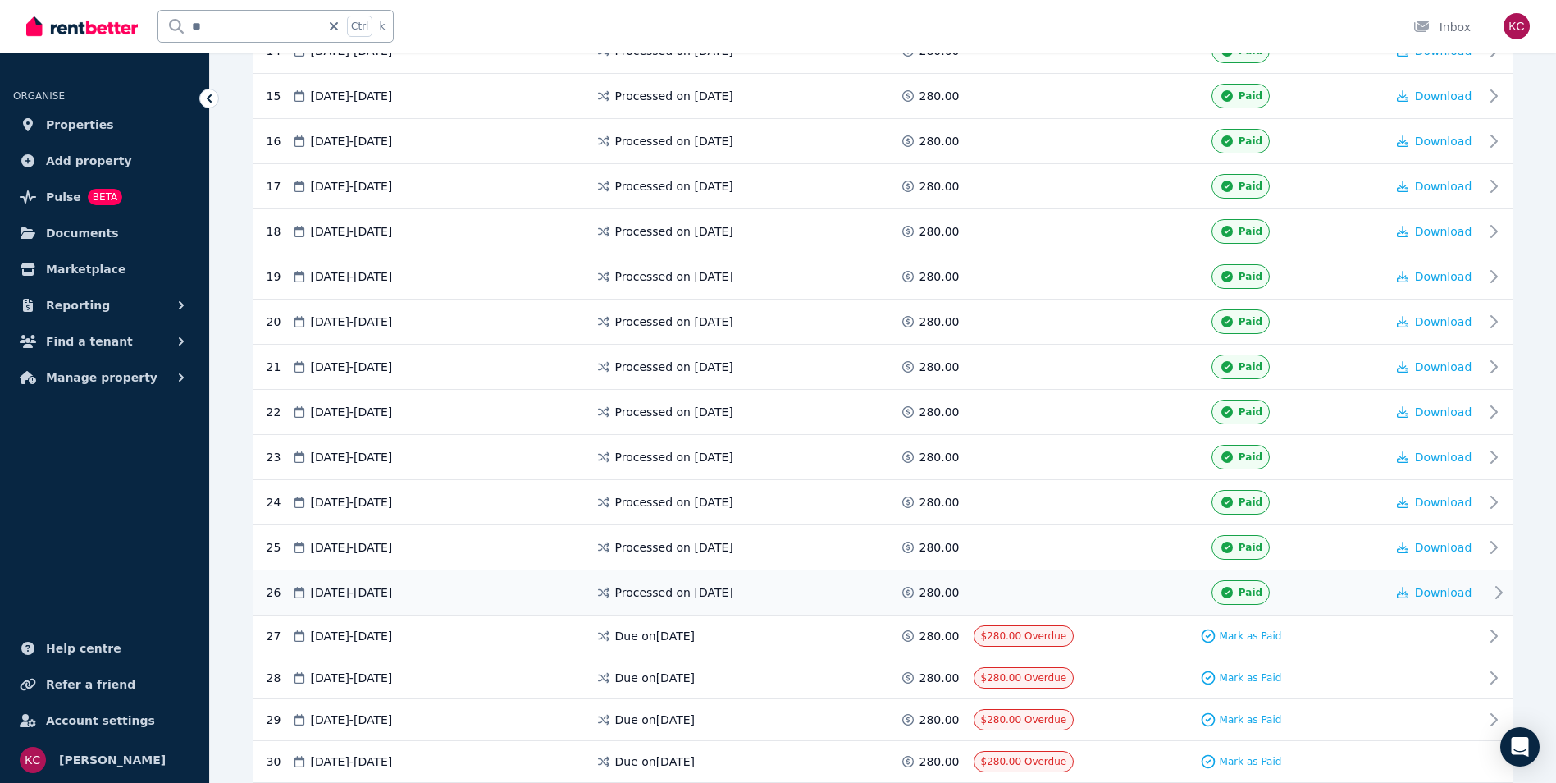
scroll to position [1053, 0]
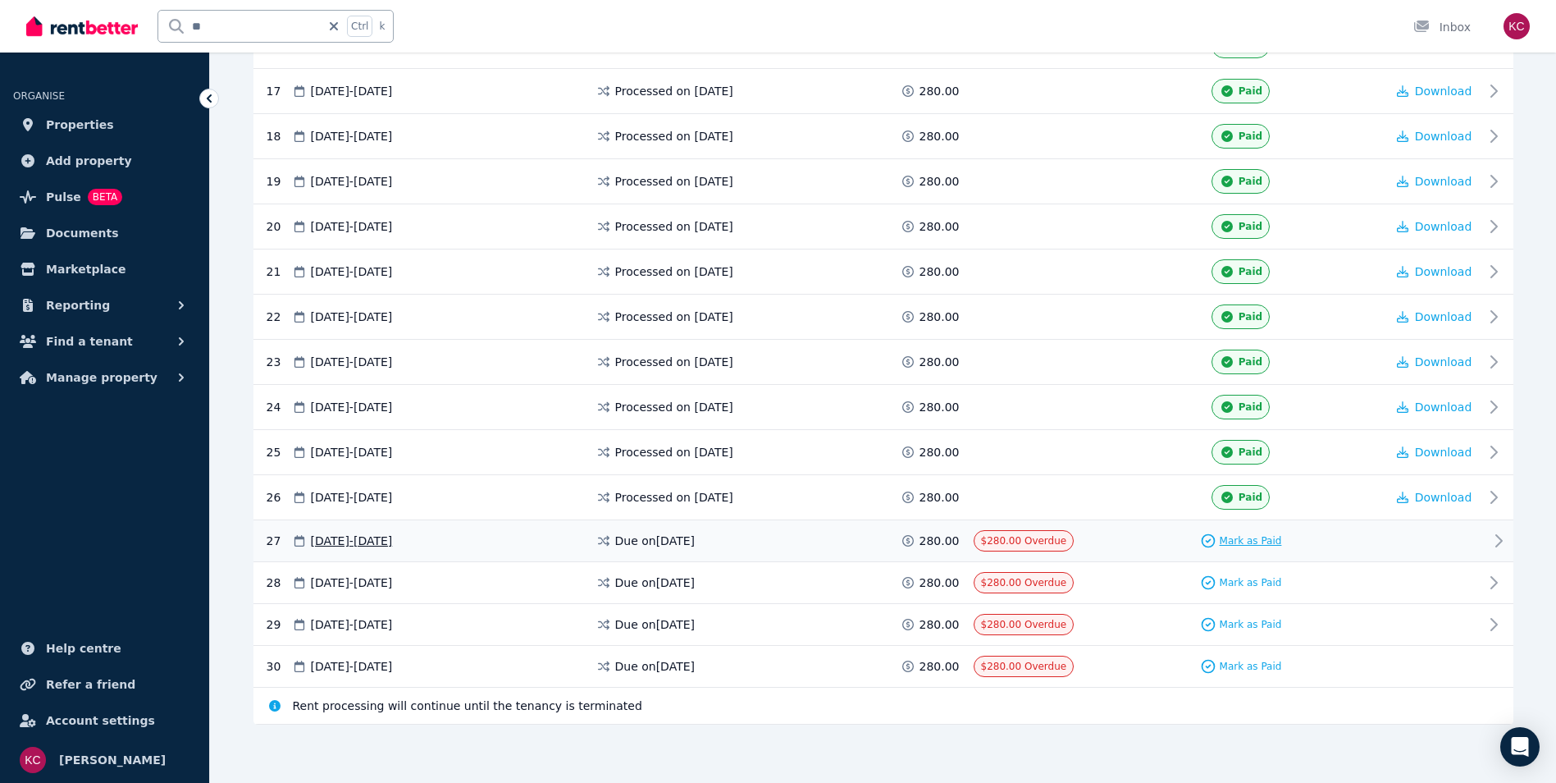
click at [1237, 542] on span "Mark as Paid" at bounding box center [1251, 540] width 62 height 13
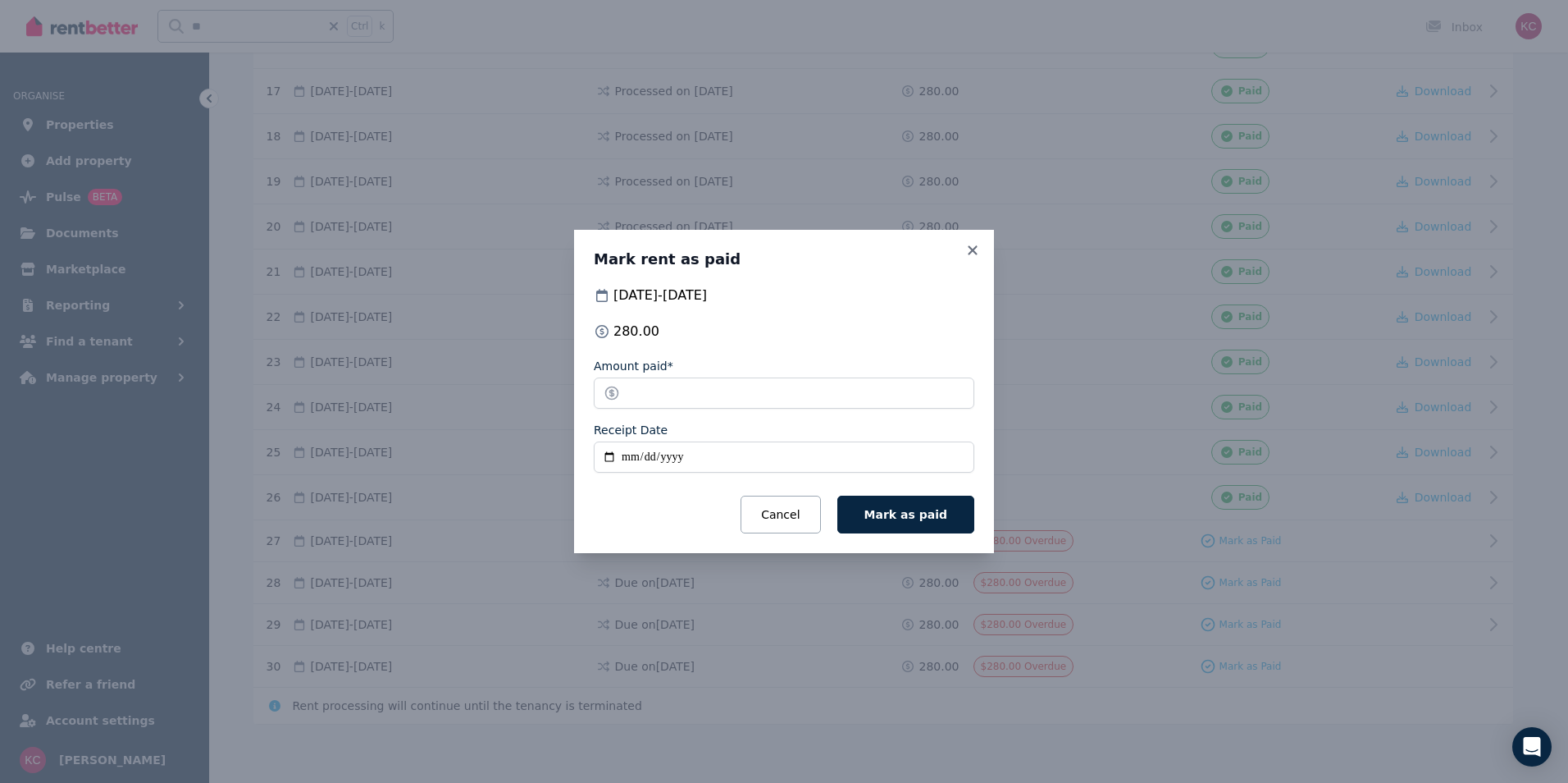
click at [609, 457] on input "Receipt Date" at bounding box center [784, 456] width 381 height 31
click at [969, 249] on icon at bounding box center [973, 250] width 16 height 15
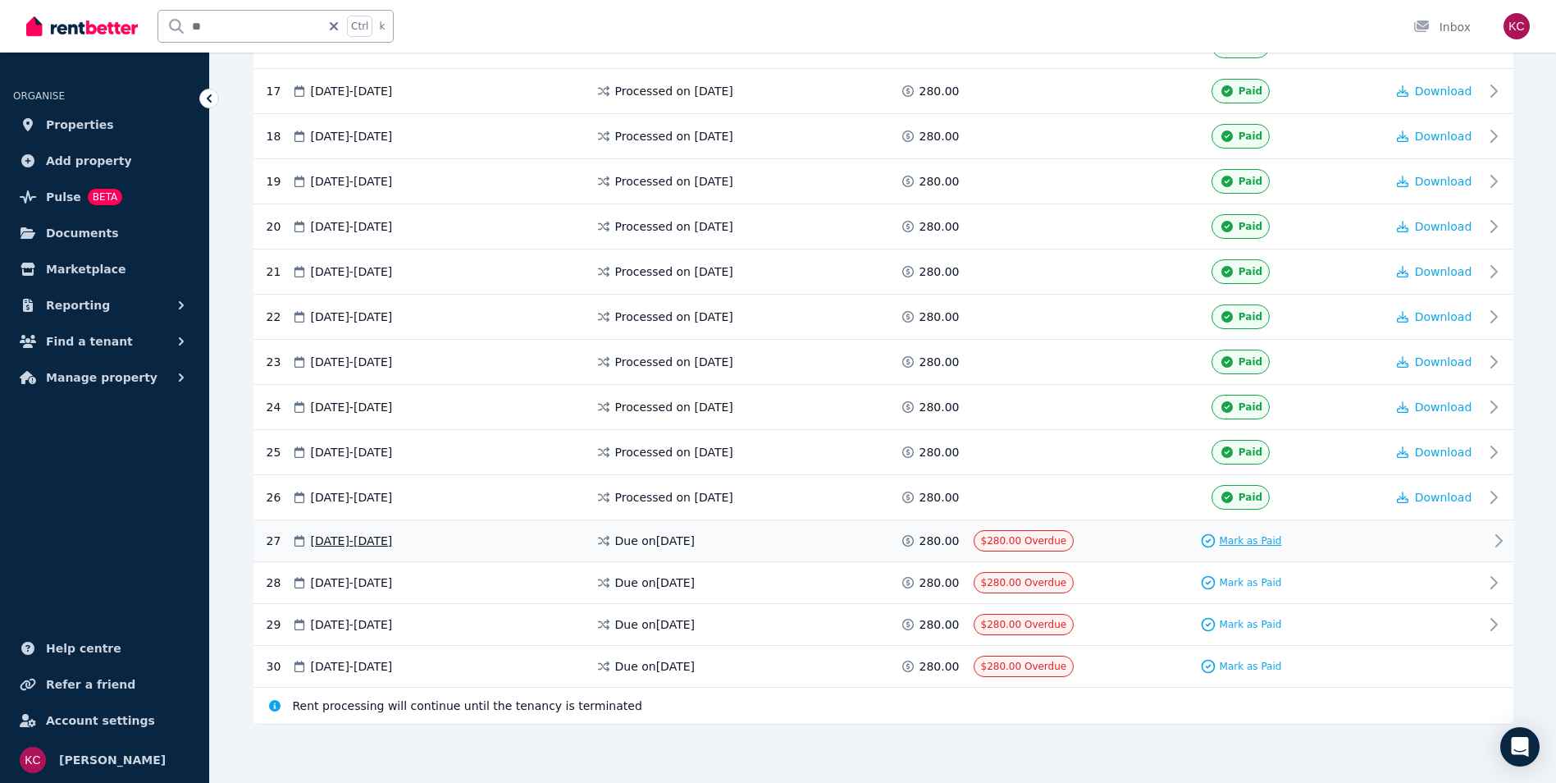
click at [1235, 540] on span "Mark as Paid" at bounding box center [1251, 540] width 62 height 13
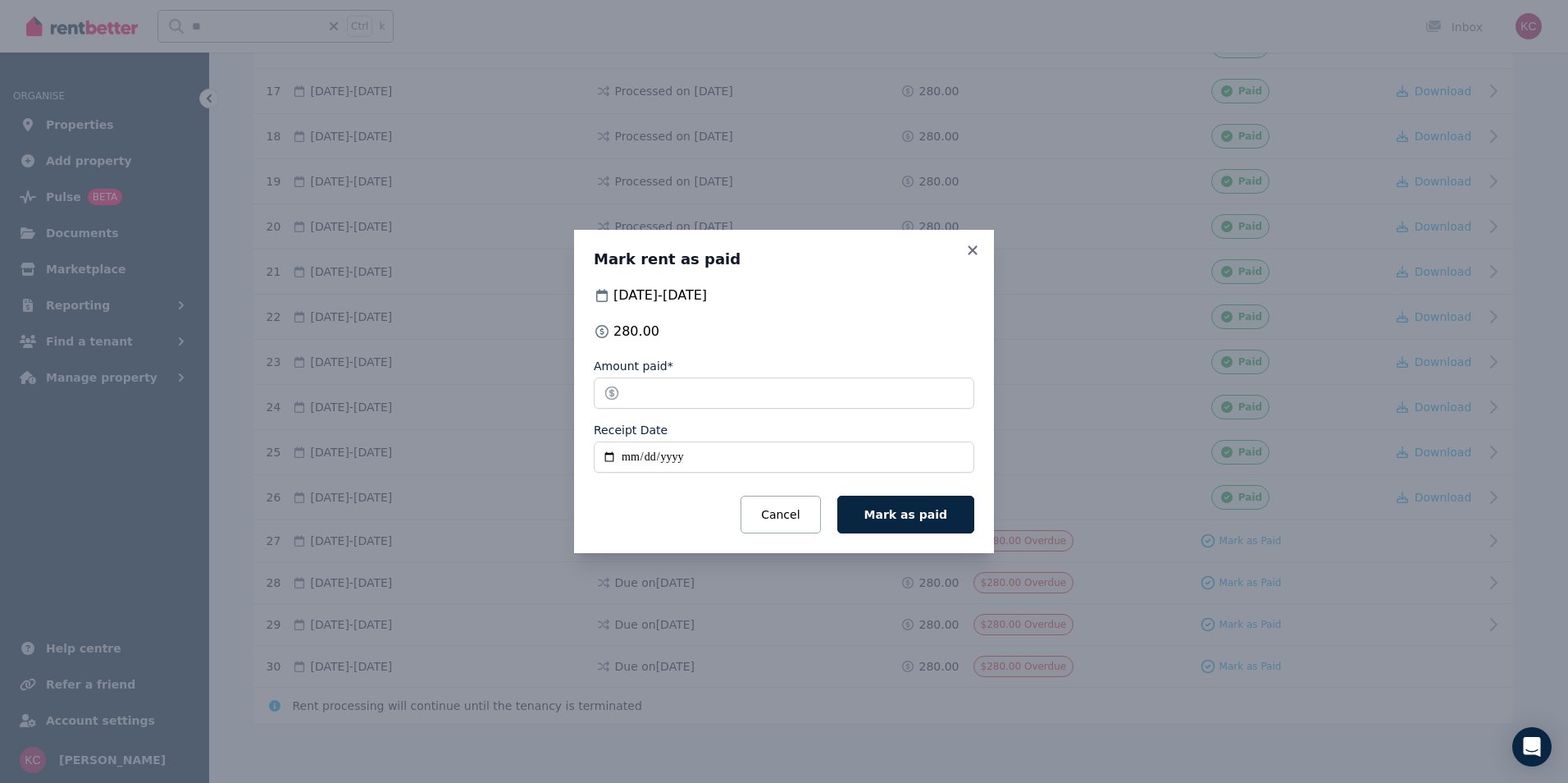
click at [606, 455] on input "Receipt Date" at bounding box center [784, 456] width 381 height 31
type input "**********"
click at [905, 517] on span "Mark as paid" at bounding box center [906, 514] width 83 height 13
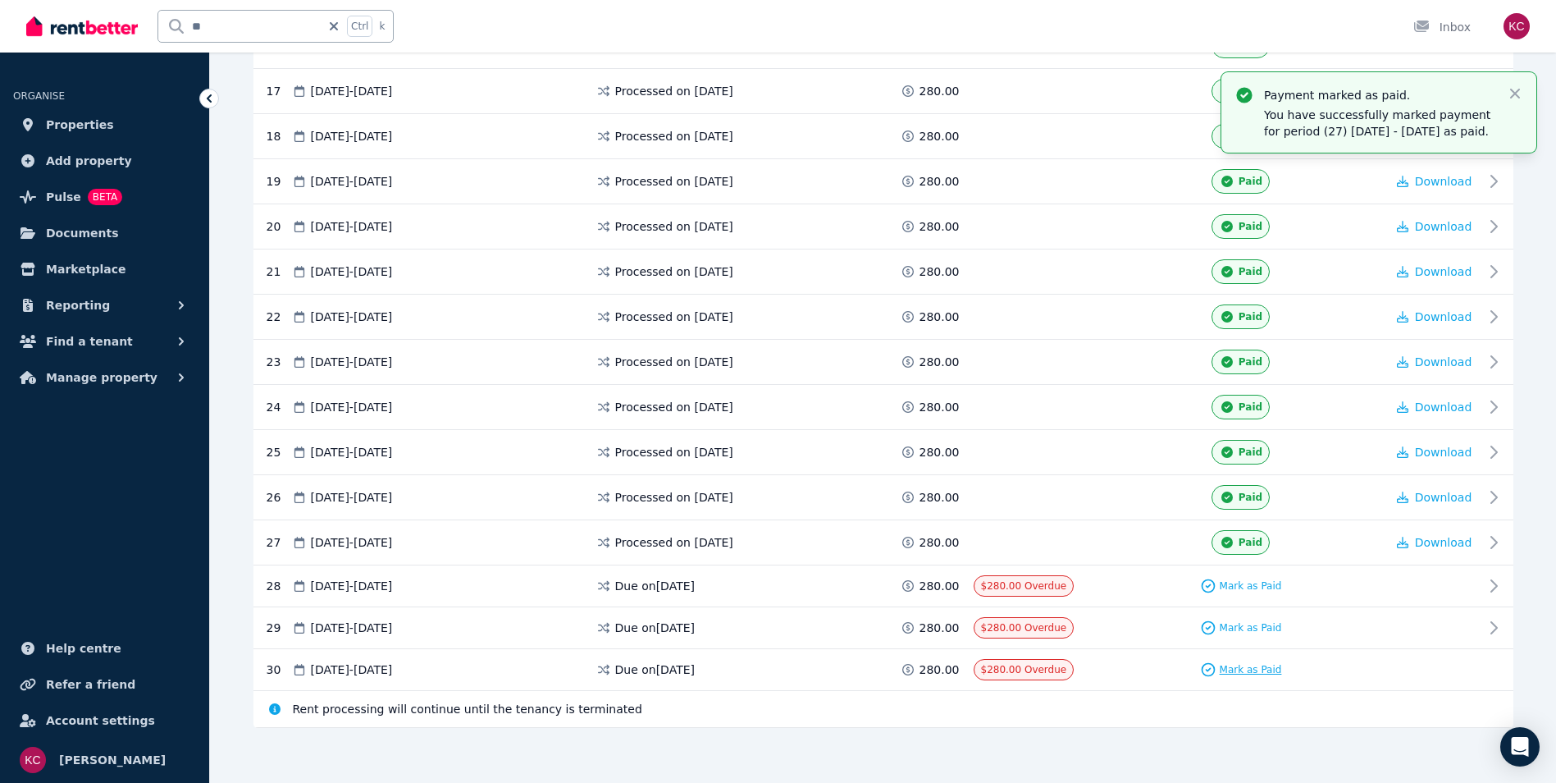
click at [1253, 671] on span "Mark as Paid" at bounding box center [1251, 669] width 62 height 13
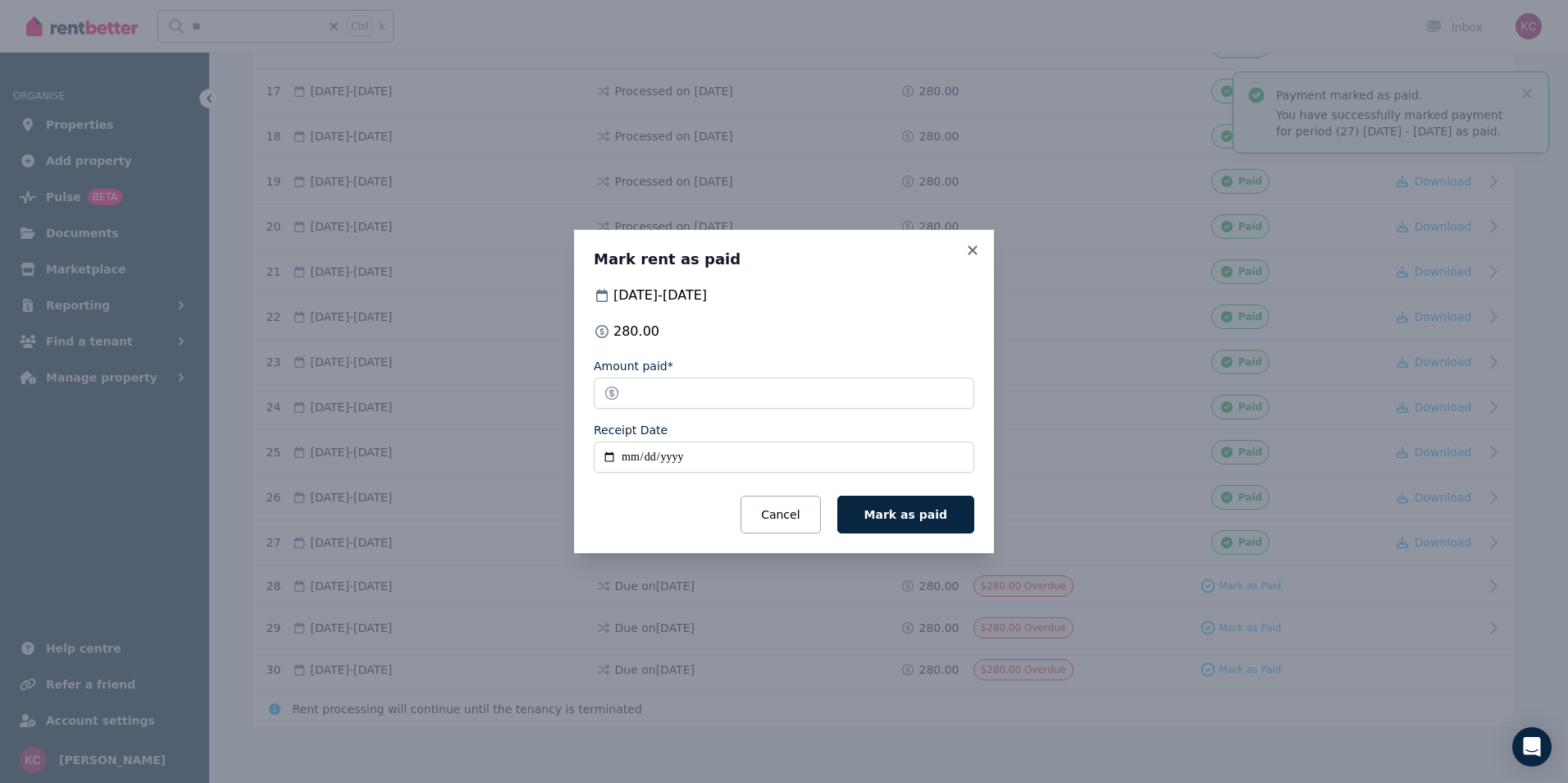
click at [625, 454] on input "Receipt Date" at bounding box center [784, 456] width 381 height 31
click at [629, 463] on input "Receipt Date" at bounding box center [784, 456] width 381 height 31
click at [613, 459] on input "Receipt Date" at bounding box center [784, 456] width 381 height 31
type input "**********"
click at [896, 510] on span "Mark as paid" at bounding box center [906, 514] width 83 height 13
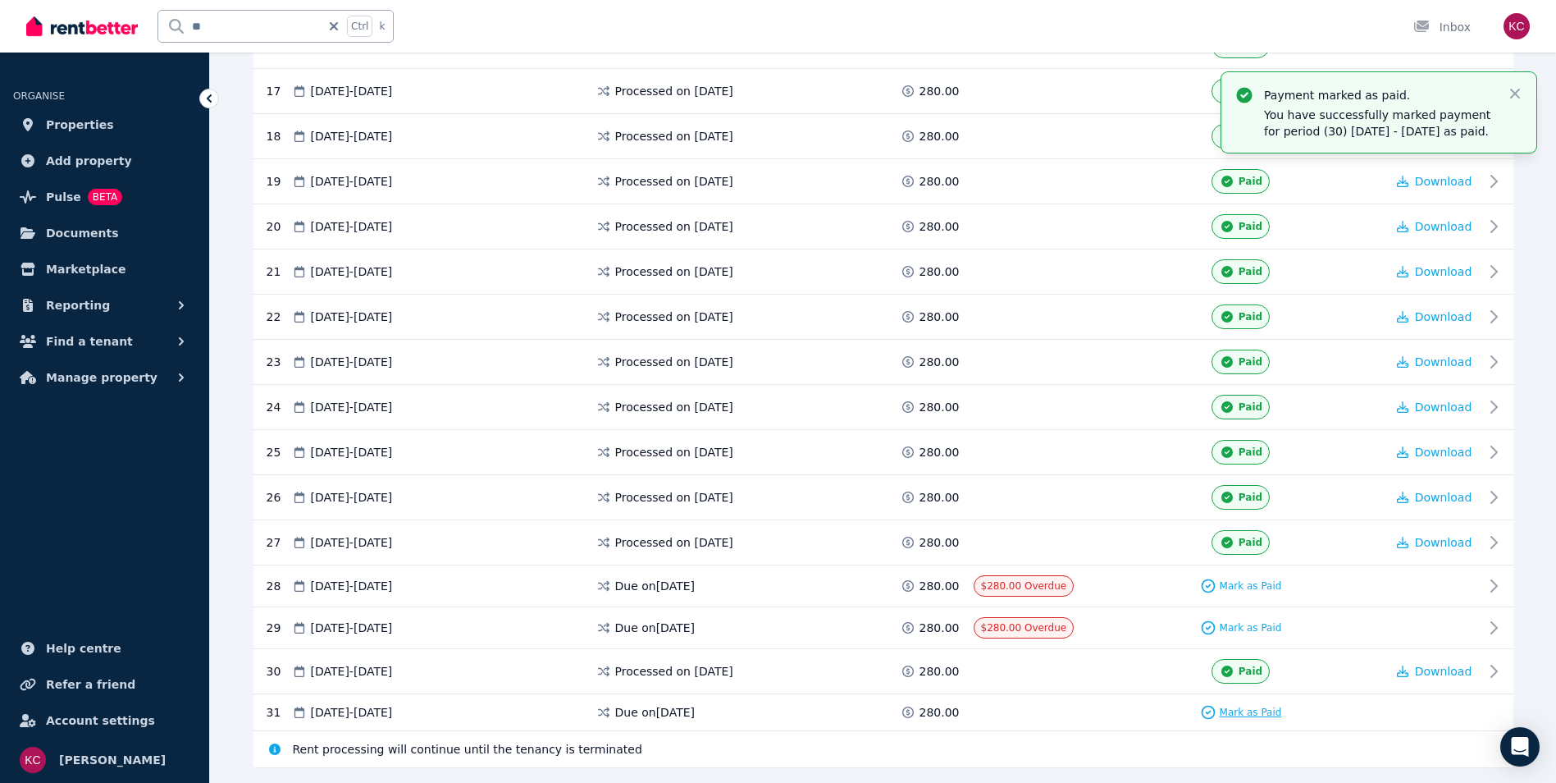
click at [1245, 708] on span "Mark as Paid" at bounding box center [1251, 711] width 62 height 13
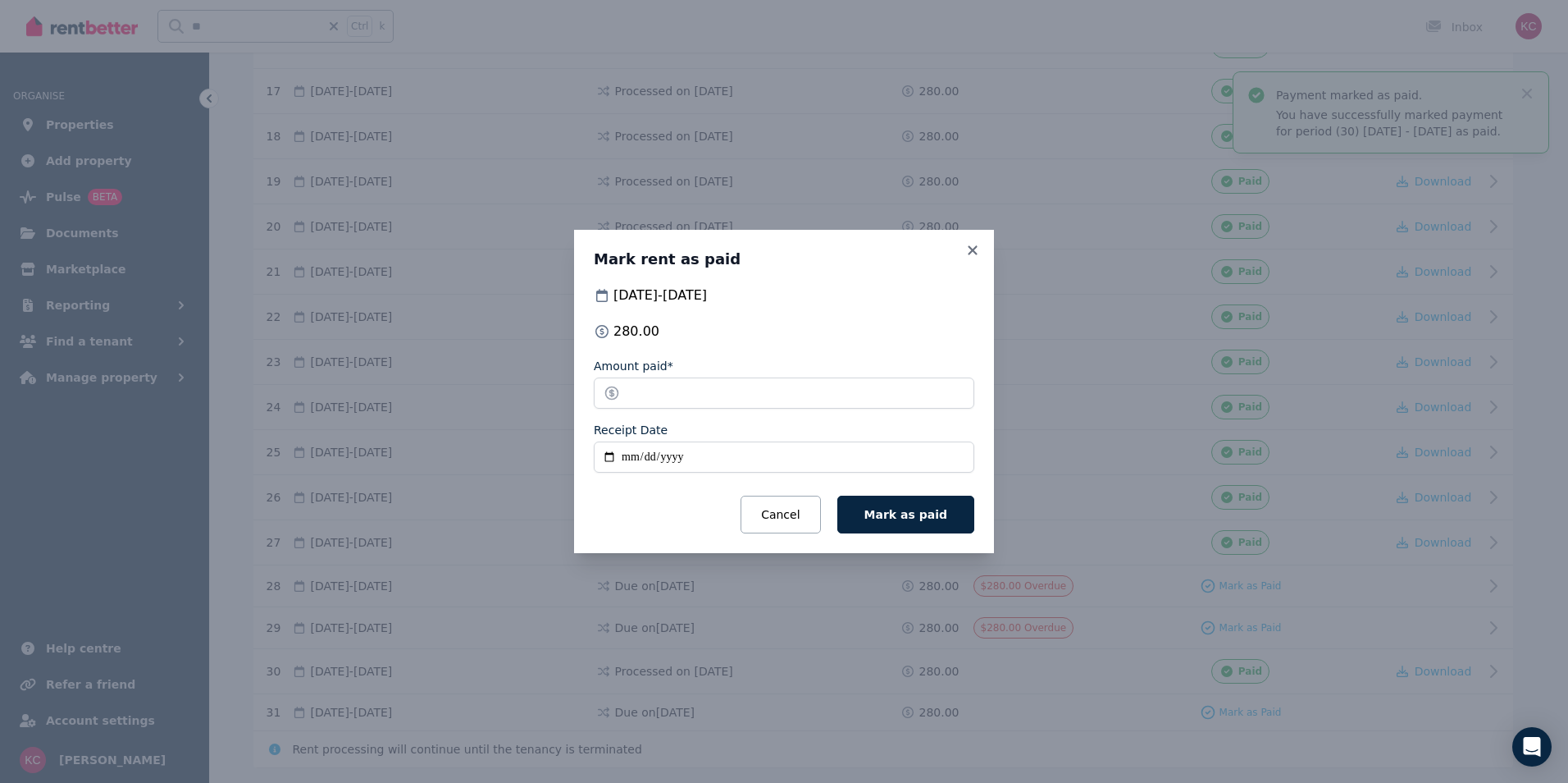
click at [628, 457] on input "Receipt Date" at bounding box center [784, 456] width 381 height 31
click at [607, 456] on input "Receipt Date" at bounding box center [784, 456] width 381 height 31
type input "**********"
click at [924, 517] on span "Mark as paid" at bounding box center [906, 514] width 83 height 13
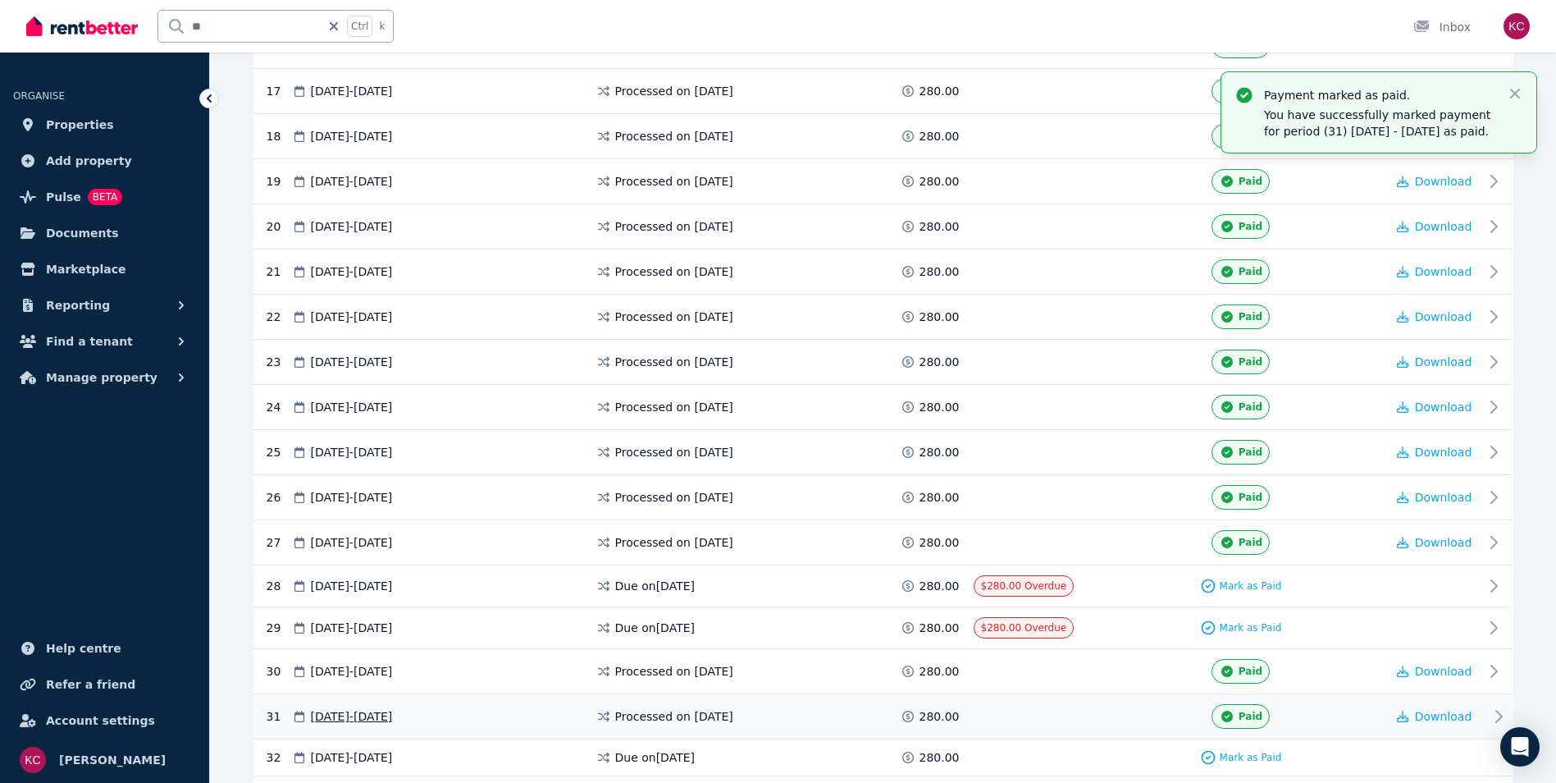
click at [1247, 717] on span "Paid" at bounding box center [1251, 716] width 24 height 13
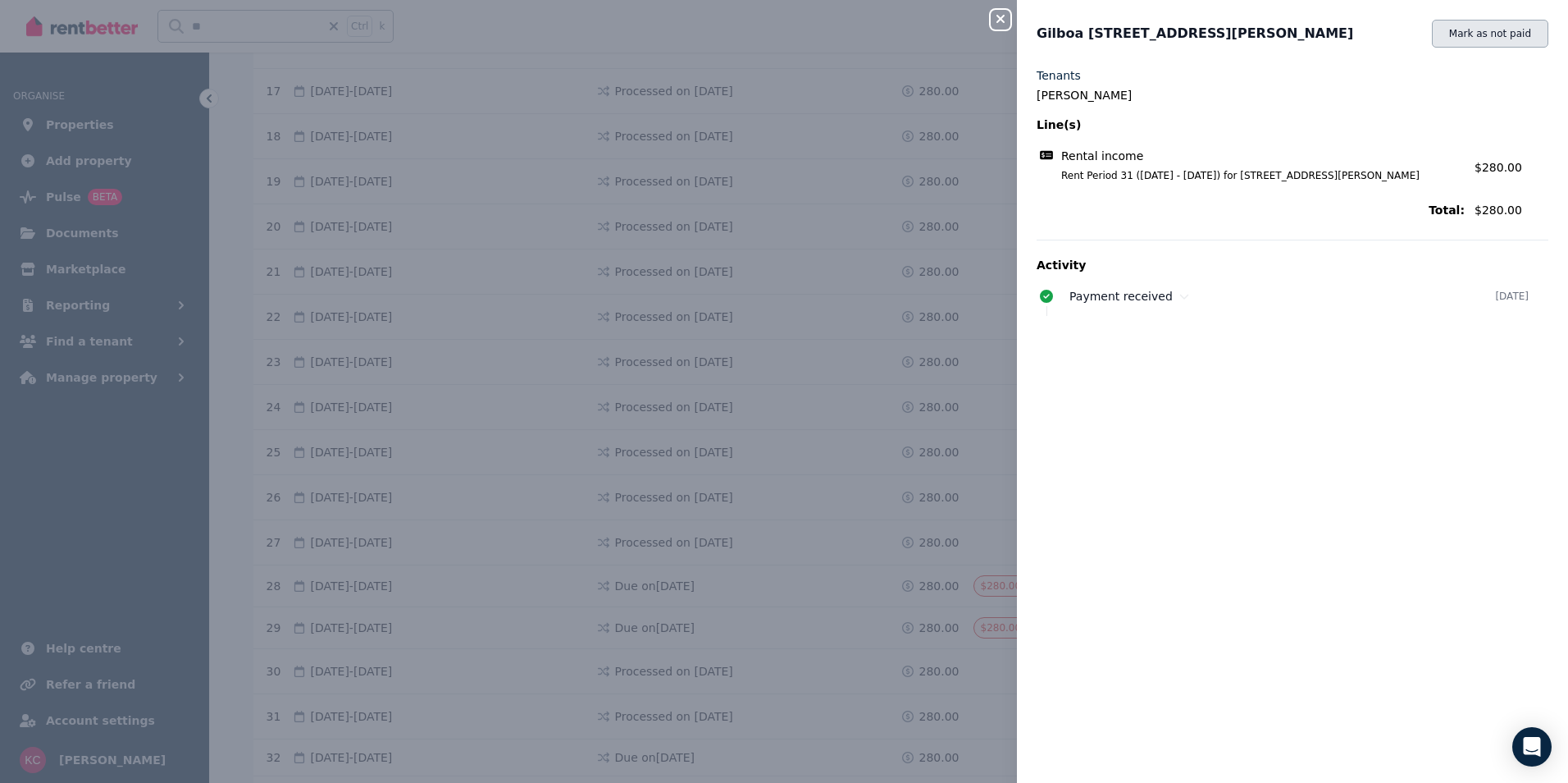
click at [1483, 33] on button "Mark as not paid" at bounding box center [1490, 34] width 116 height 28
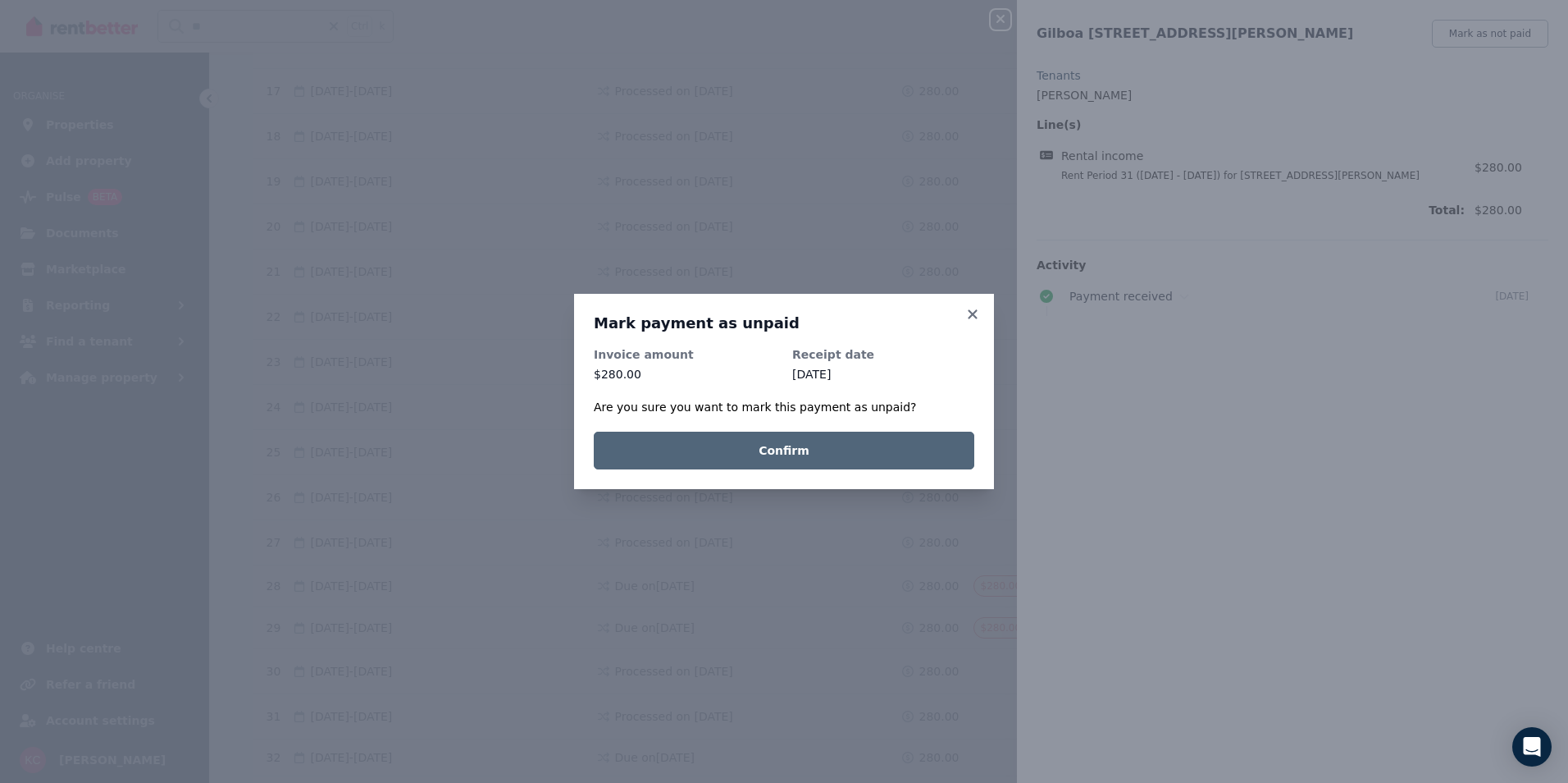
click at [840, 454] on button "Confirm" at bounding box center [784, 450] width 381 height 38
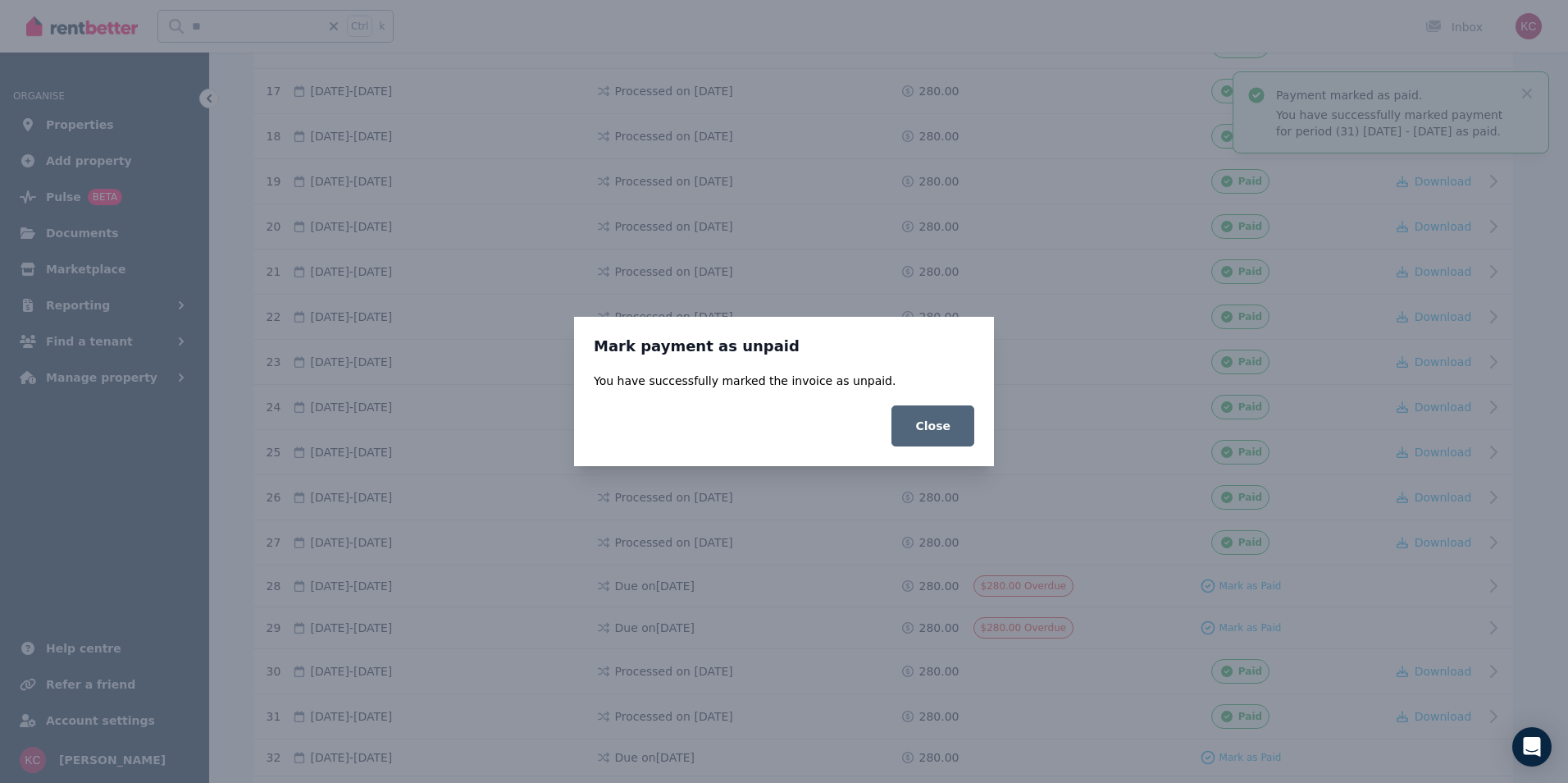
click at [929, 427] on button "Close" at bounding box center [933, 425] width 83 height 41
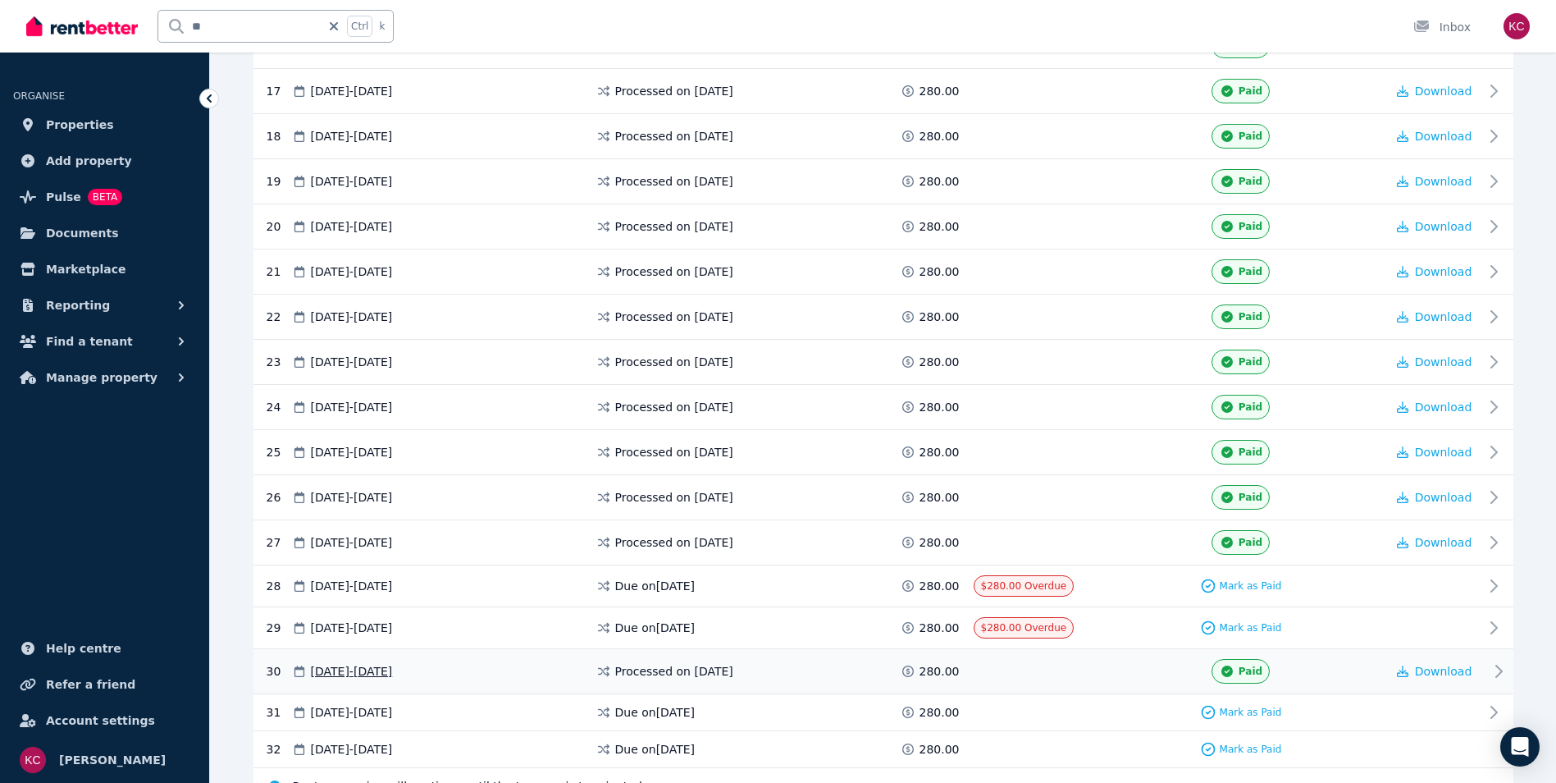
click at [1243, 677] on div "Paid" at bounding box center [1241, 671] width 58 height 25
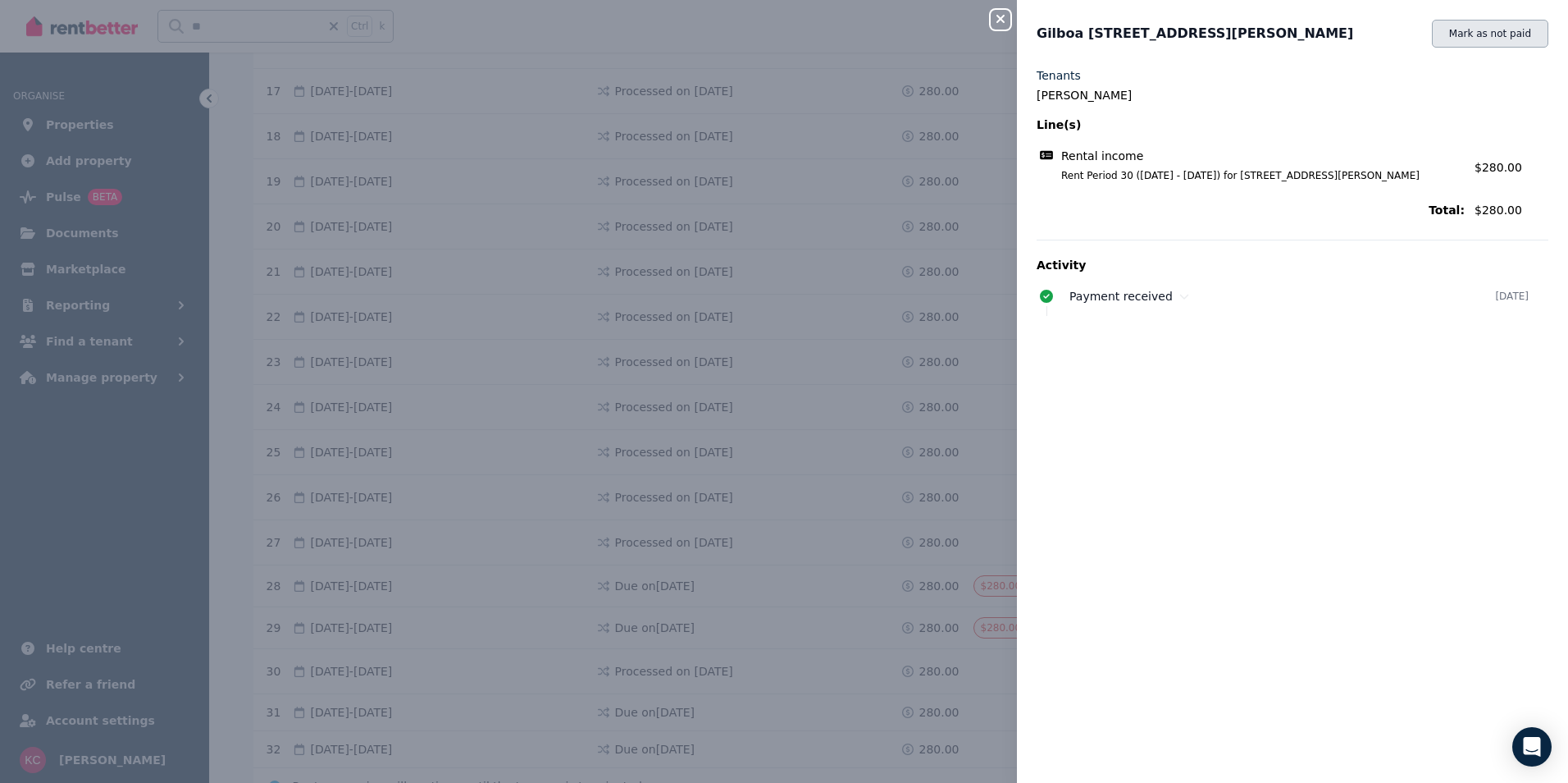
click at [1487, 41] on button "Mark as not paid" at bounding box center [1490, 34] width 116 height 28
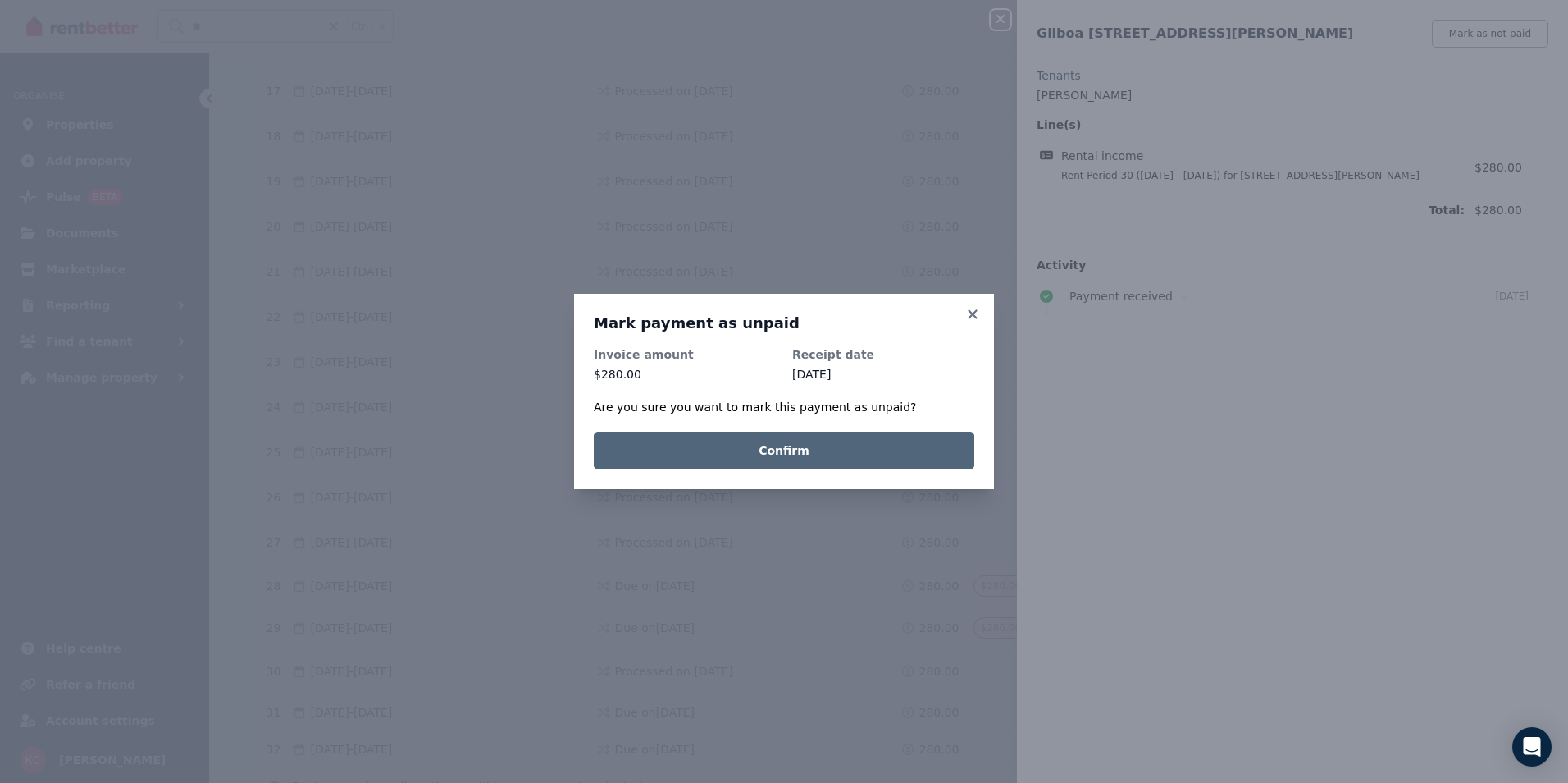
click at [796, 456] on button "Confirm" at bounding box center [784, 450] width 381 height 38
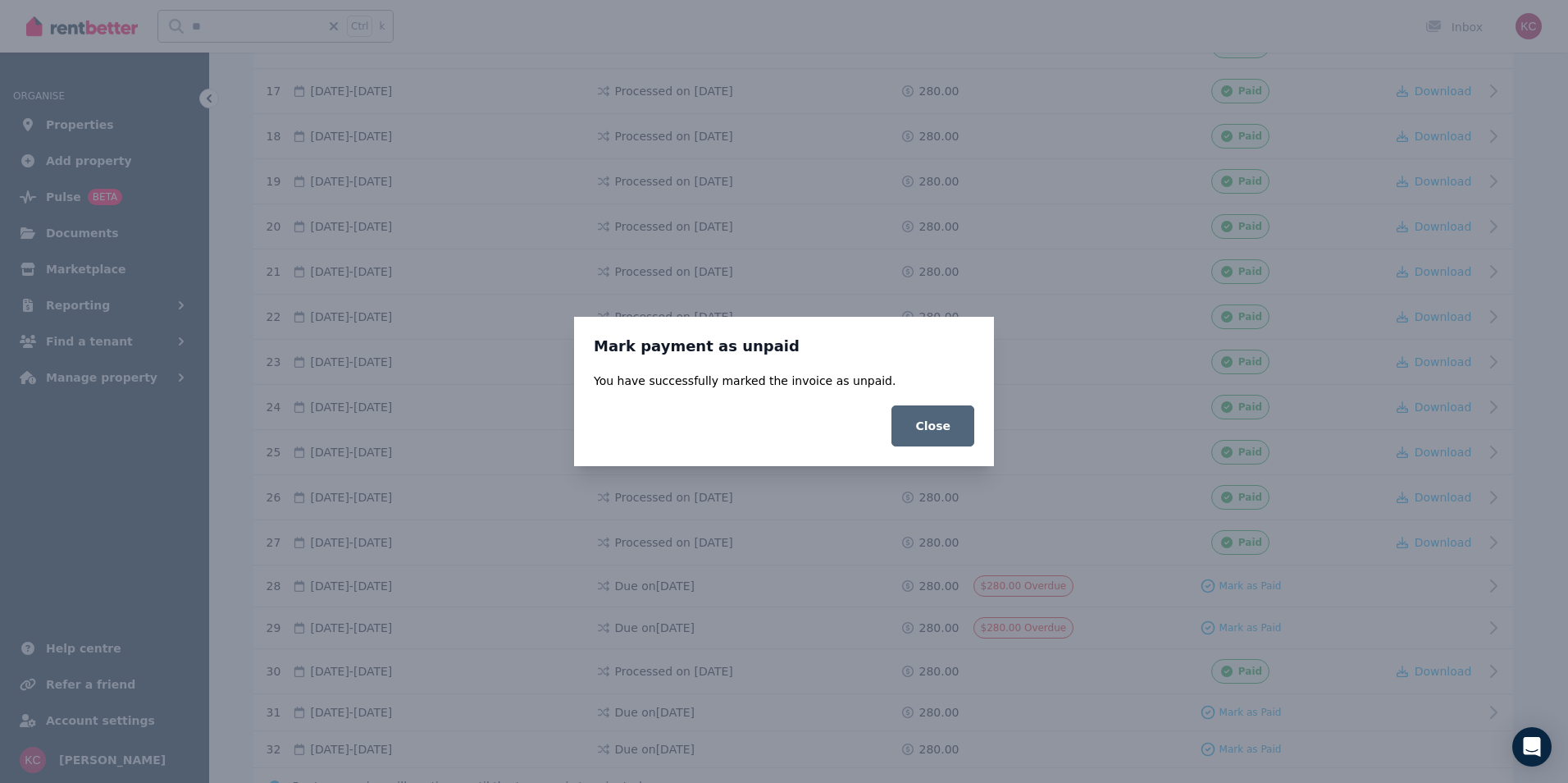
click at [956, 419] on button "Close" at bounding box center [933, 425] width 83 height 41
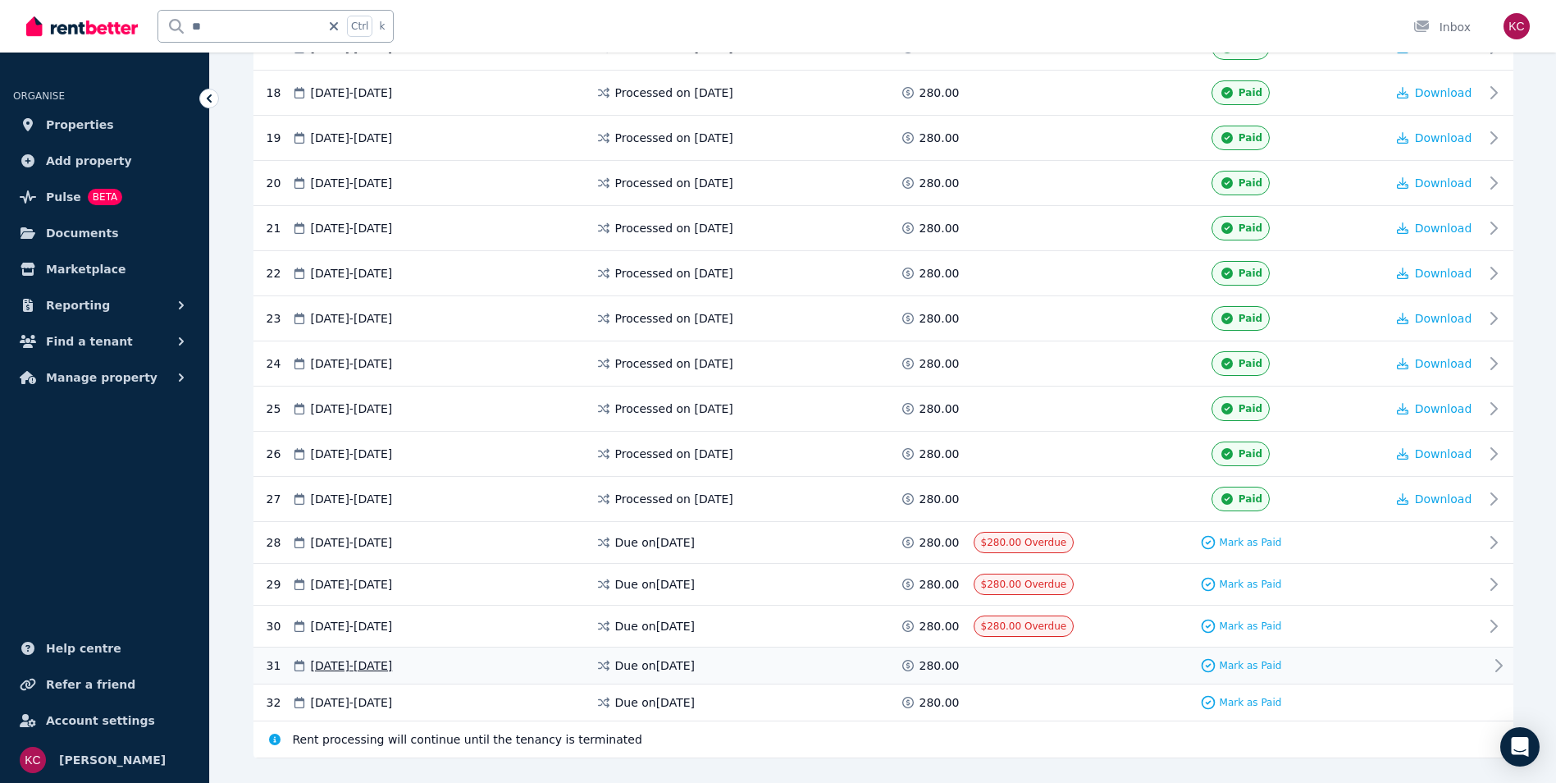
scroll to position [1130, 0]
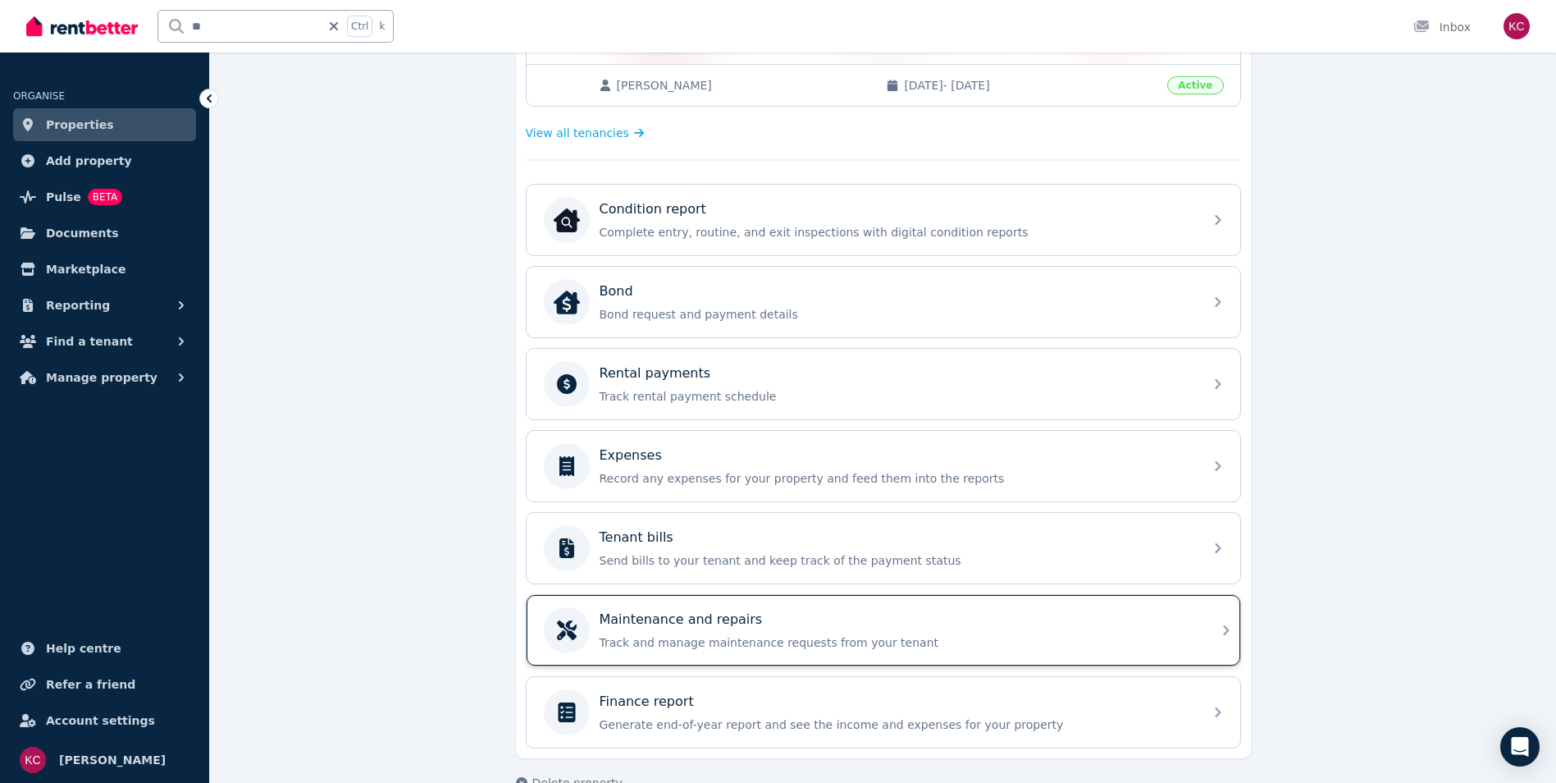
scroll to position [451, 0]
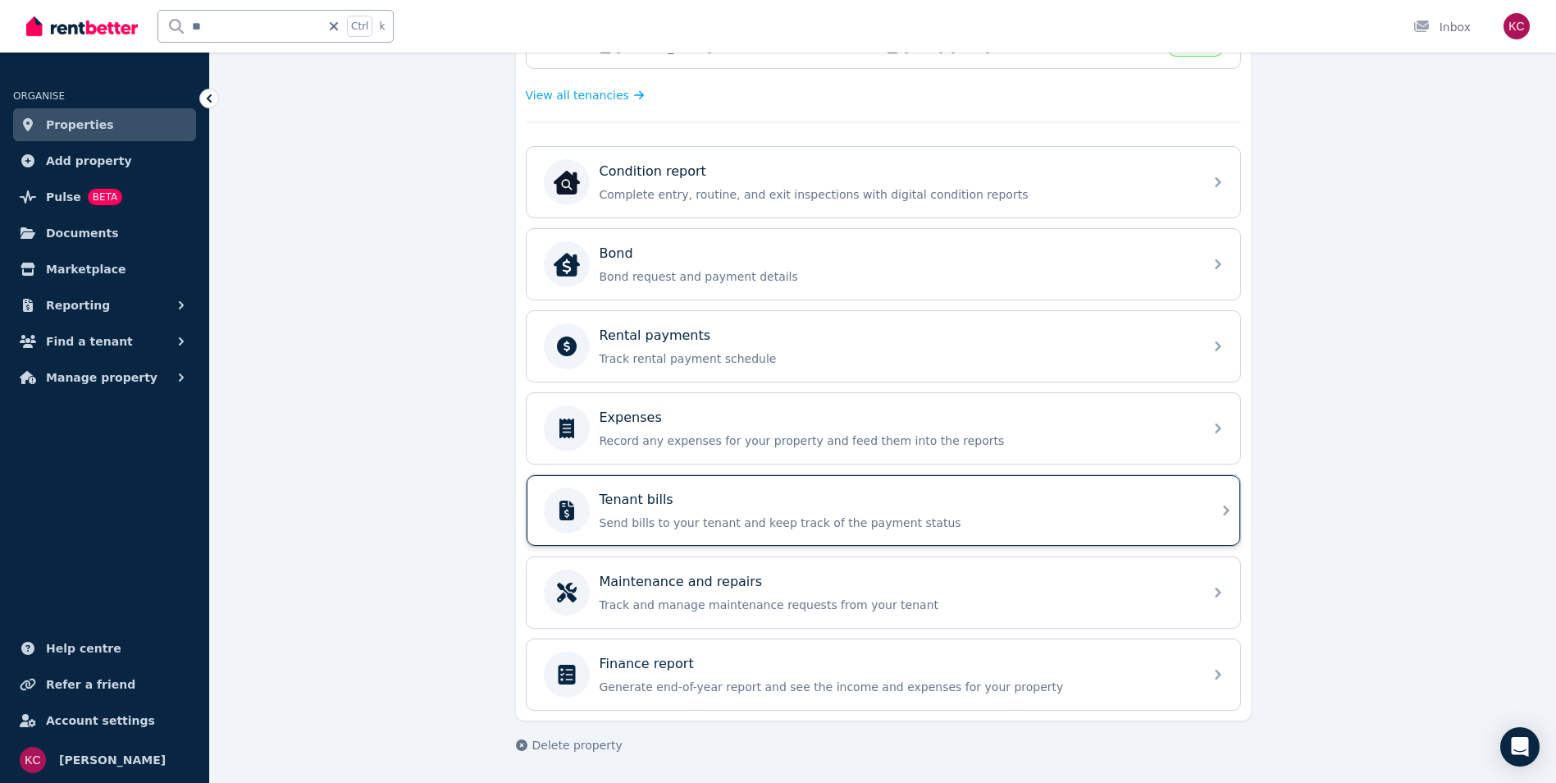
click at [776, 510] on div "Tenant bills Send bills to your tenant and keep track of the payment status" at bounding box center [897, 510] width 594 height 41
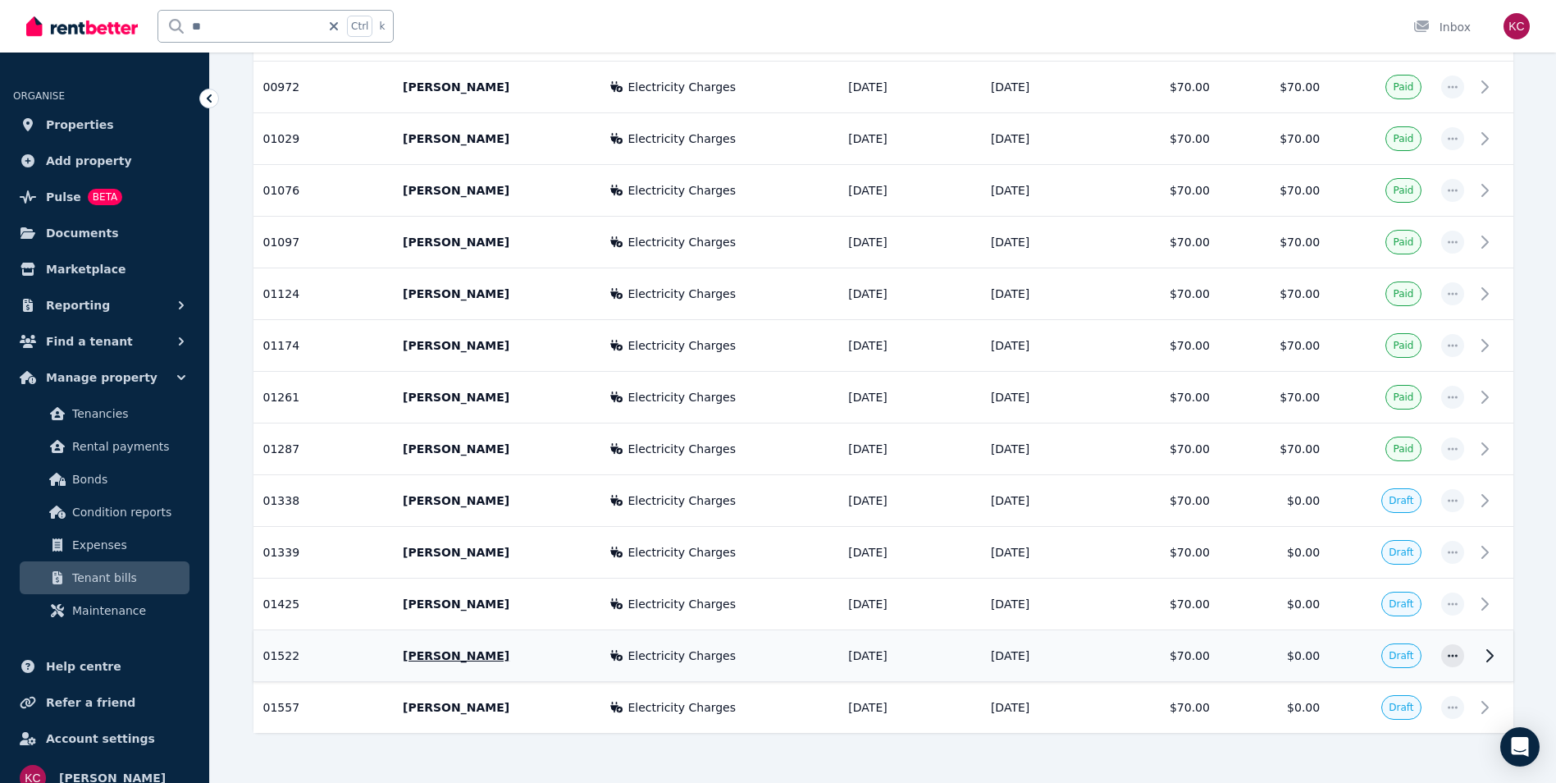
scroll to position [1150, 0]
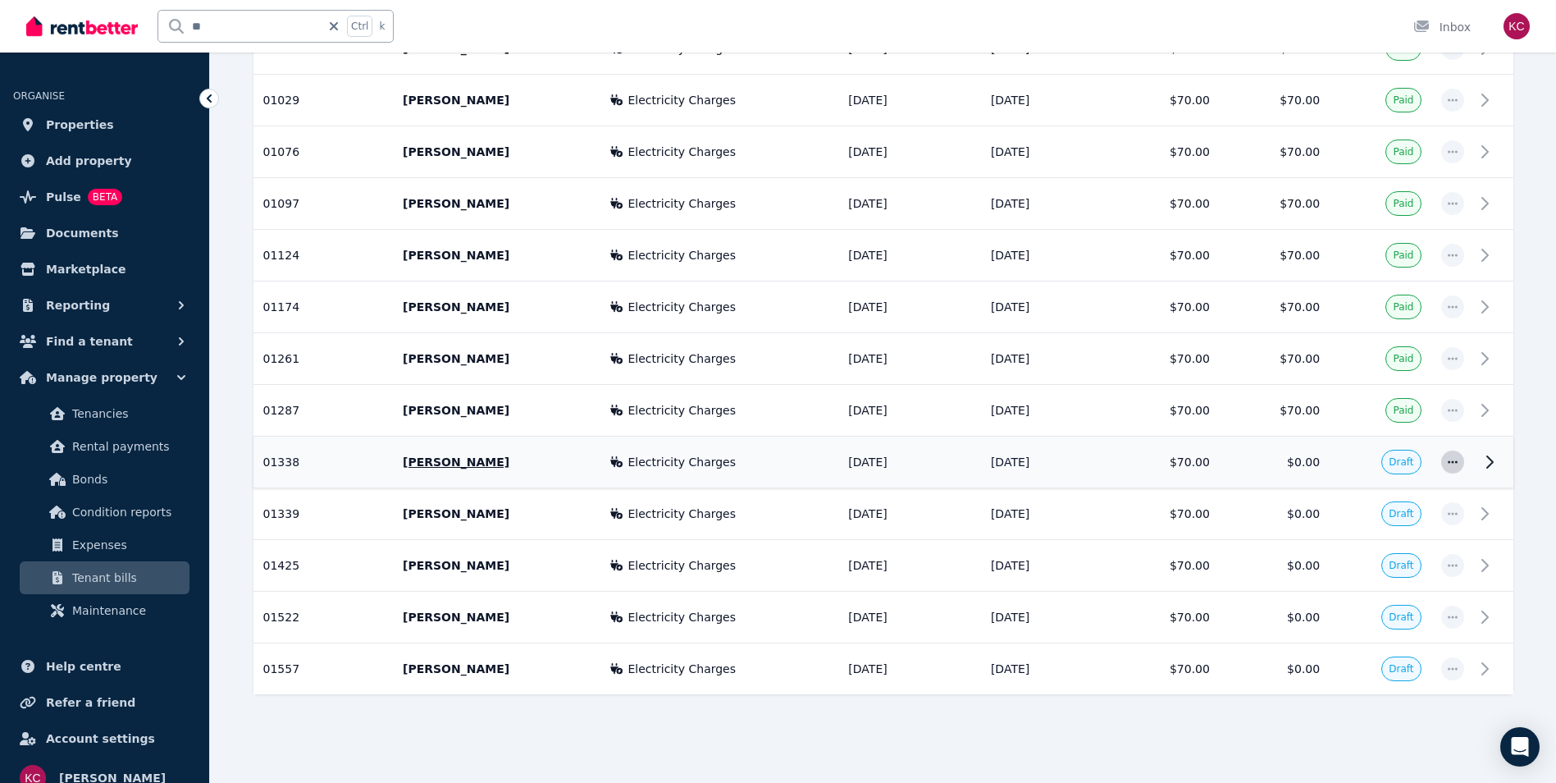
click at [1449, 464] on icon "button" at bounding box center [1452, 461] width 13 height 11
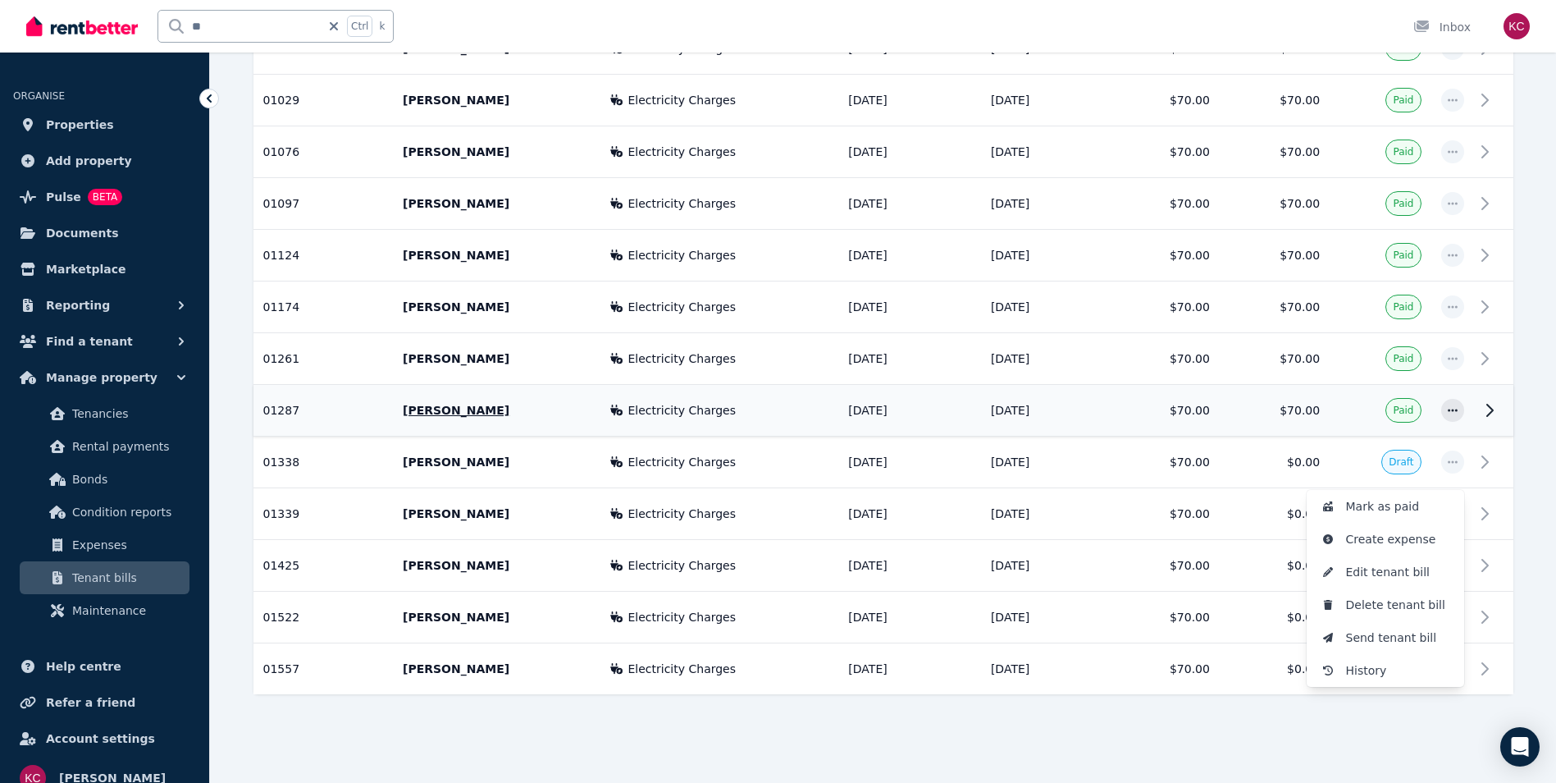
click at [881, 420] on td "[DATE]" at bounding box center [909, 411] width 143 height 52
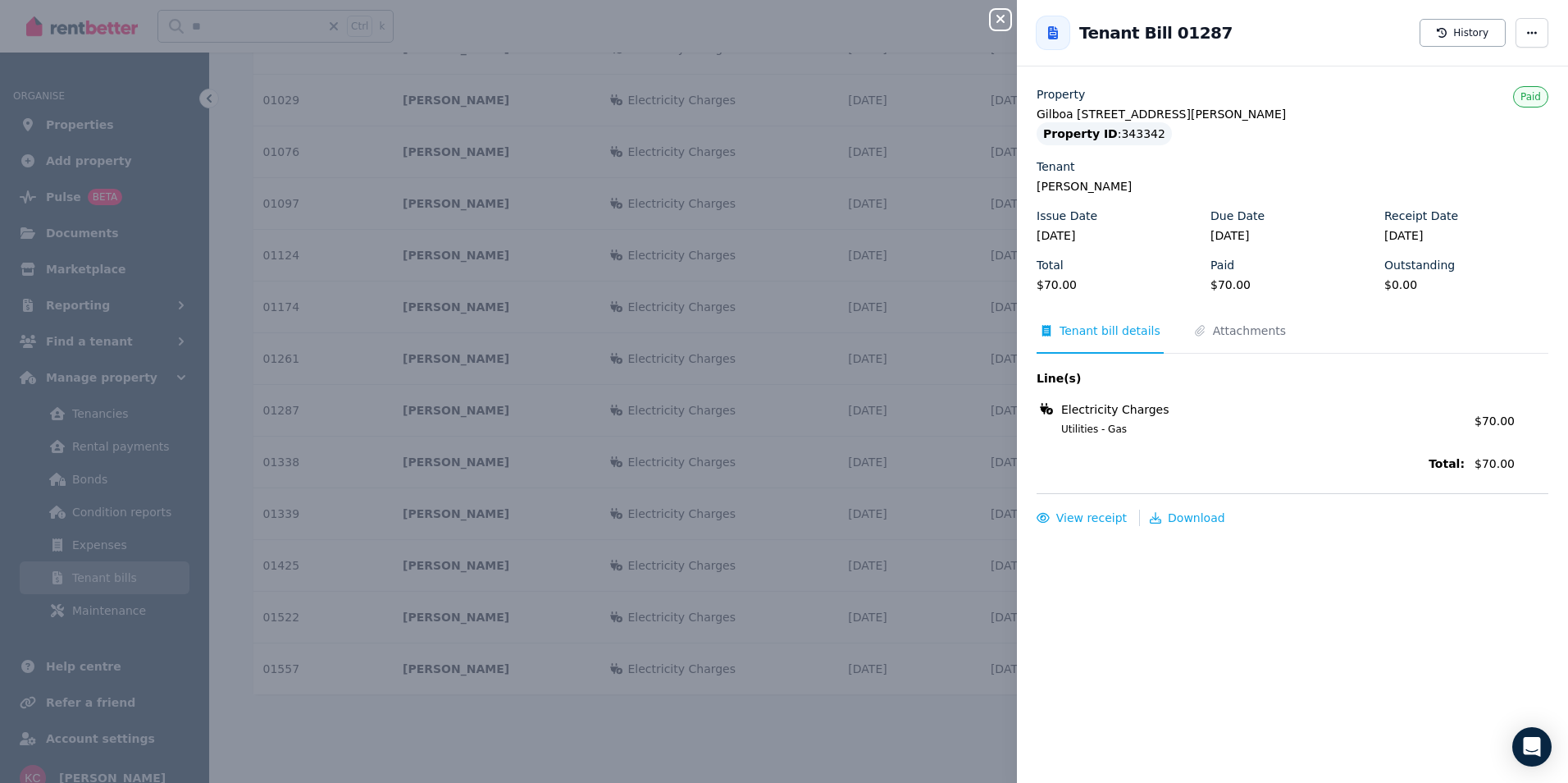
click at [997, 17] on icon "button" at bounding box center [1001, 18] width 20 height 13
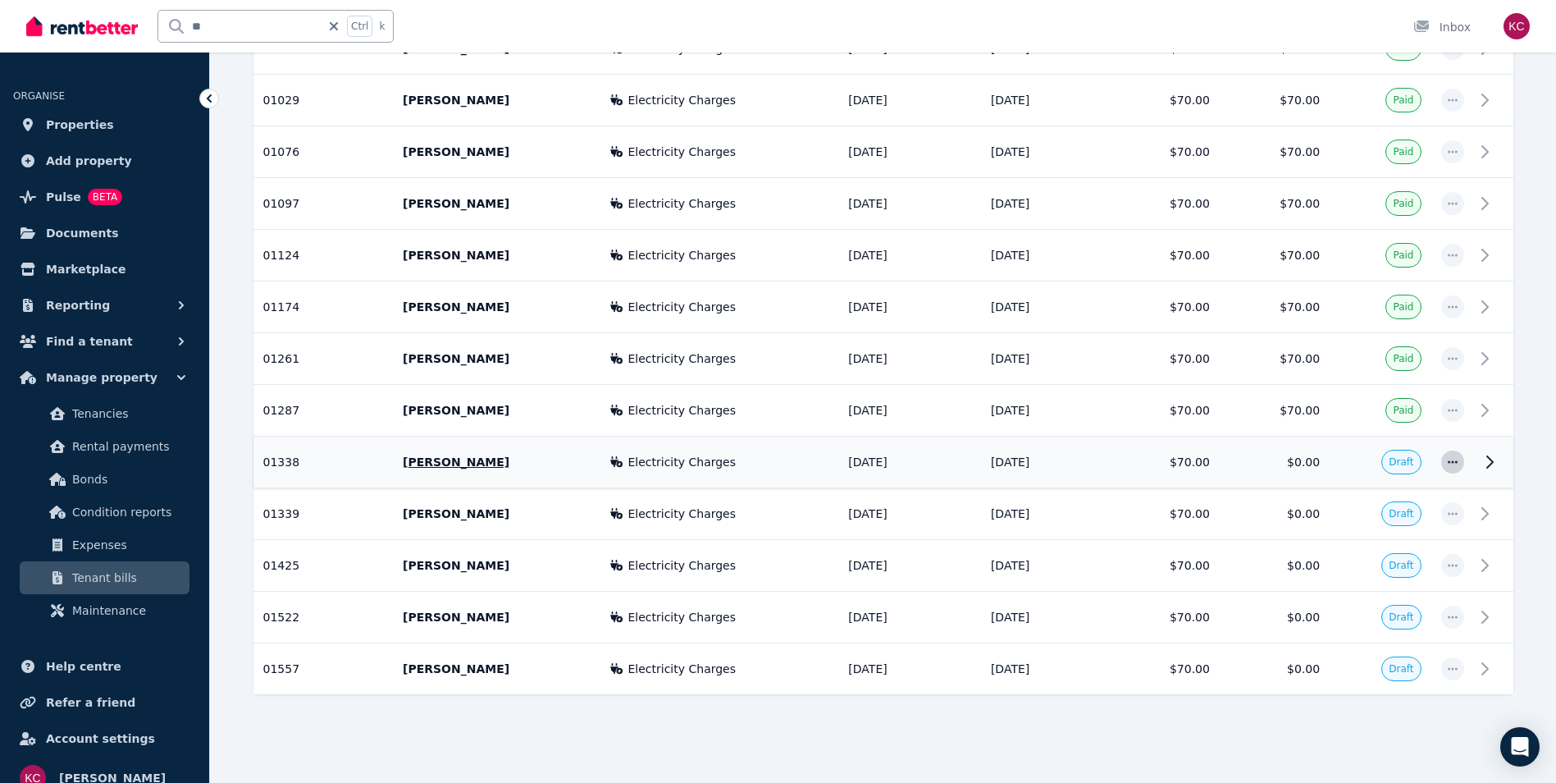
click at [1444, 463] on span "button" at bounding box center [1452, 461] width 23 height 23
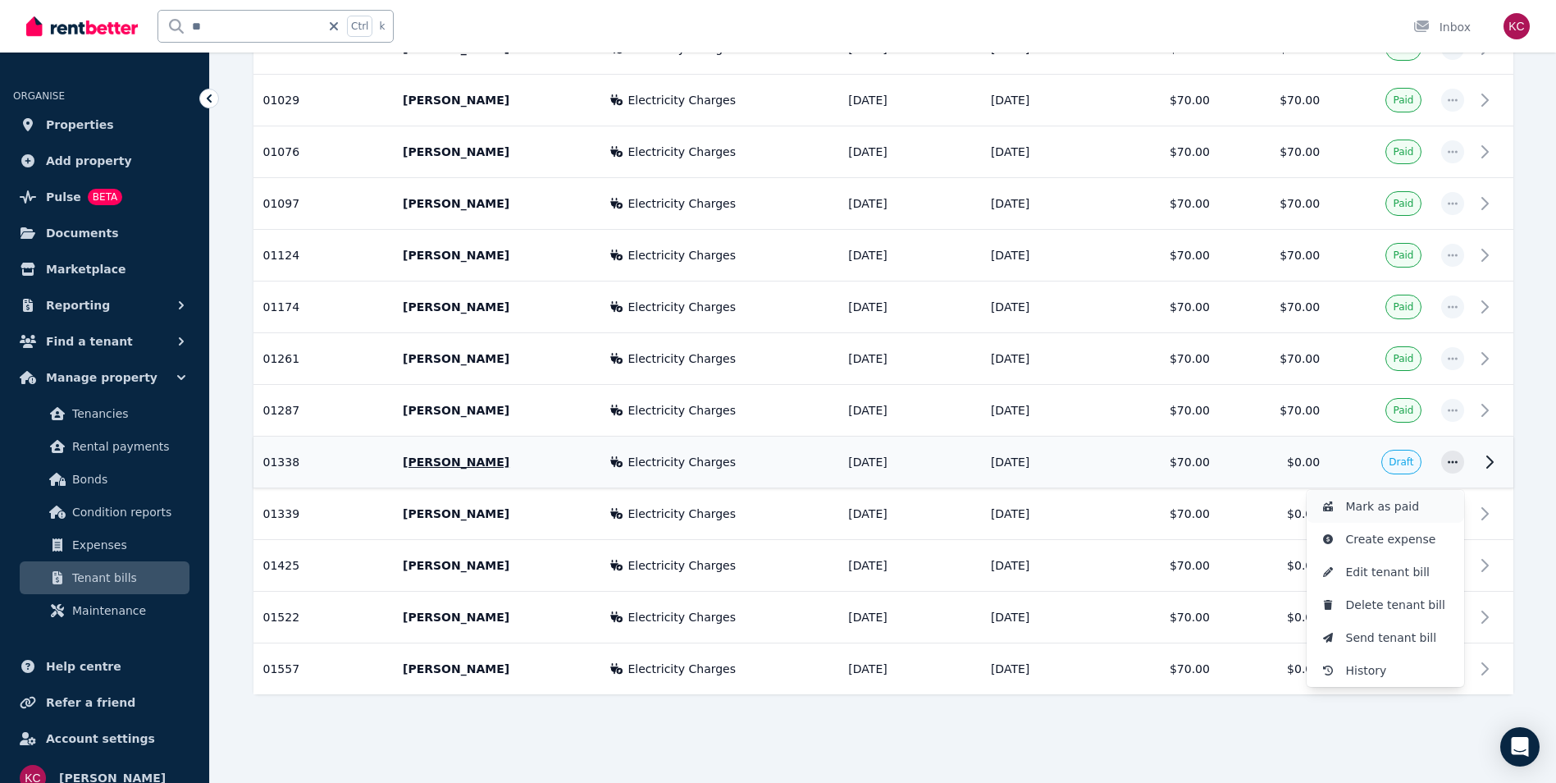
click at [1391, 506] on span "Mark as paid" at bounding box center [1398, 506] width 105 height 20
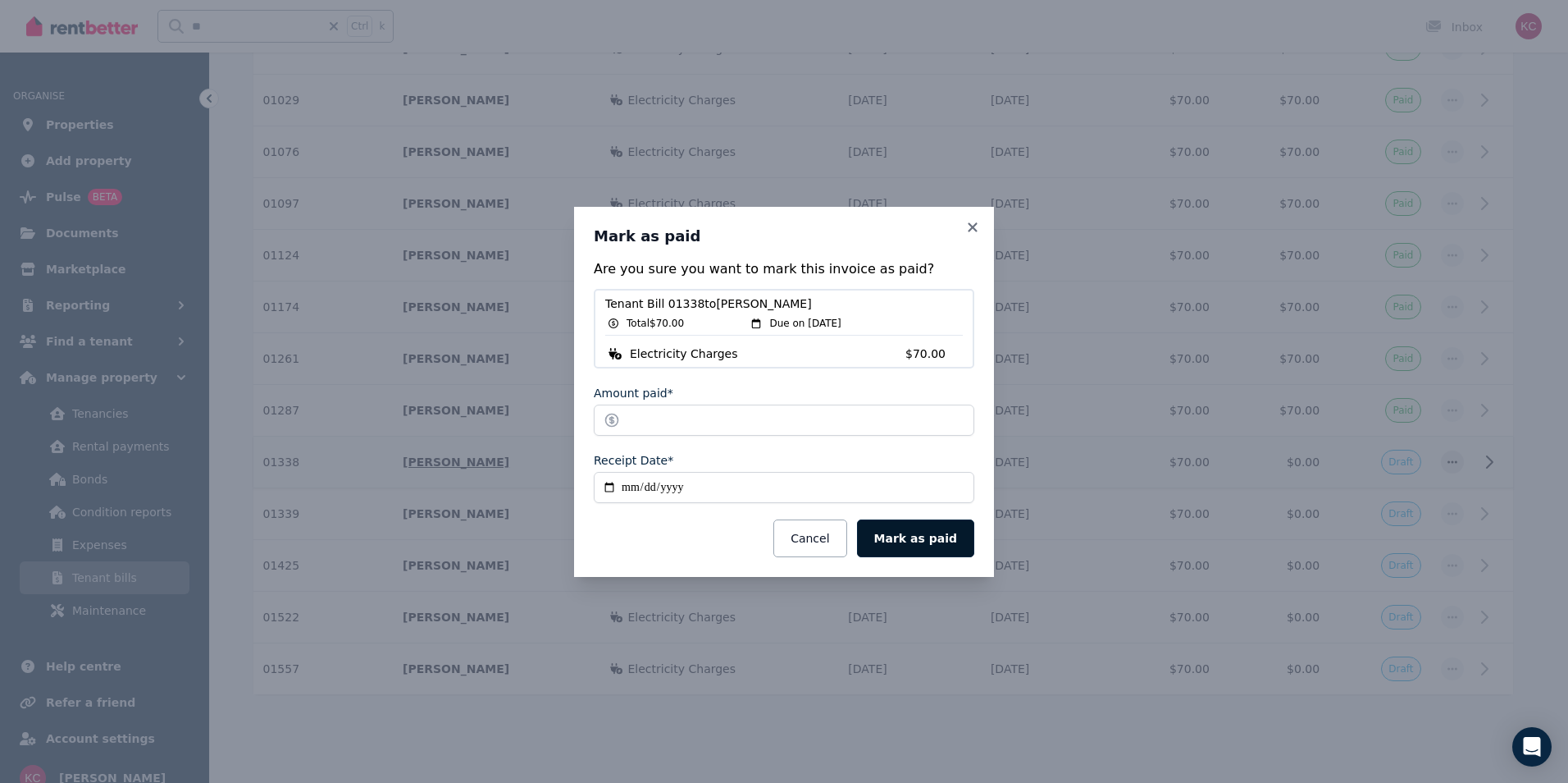
click at [908, 537] on button "Mark as paid" at bounding box center [915, 538] width 117 height 38
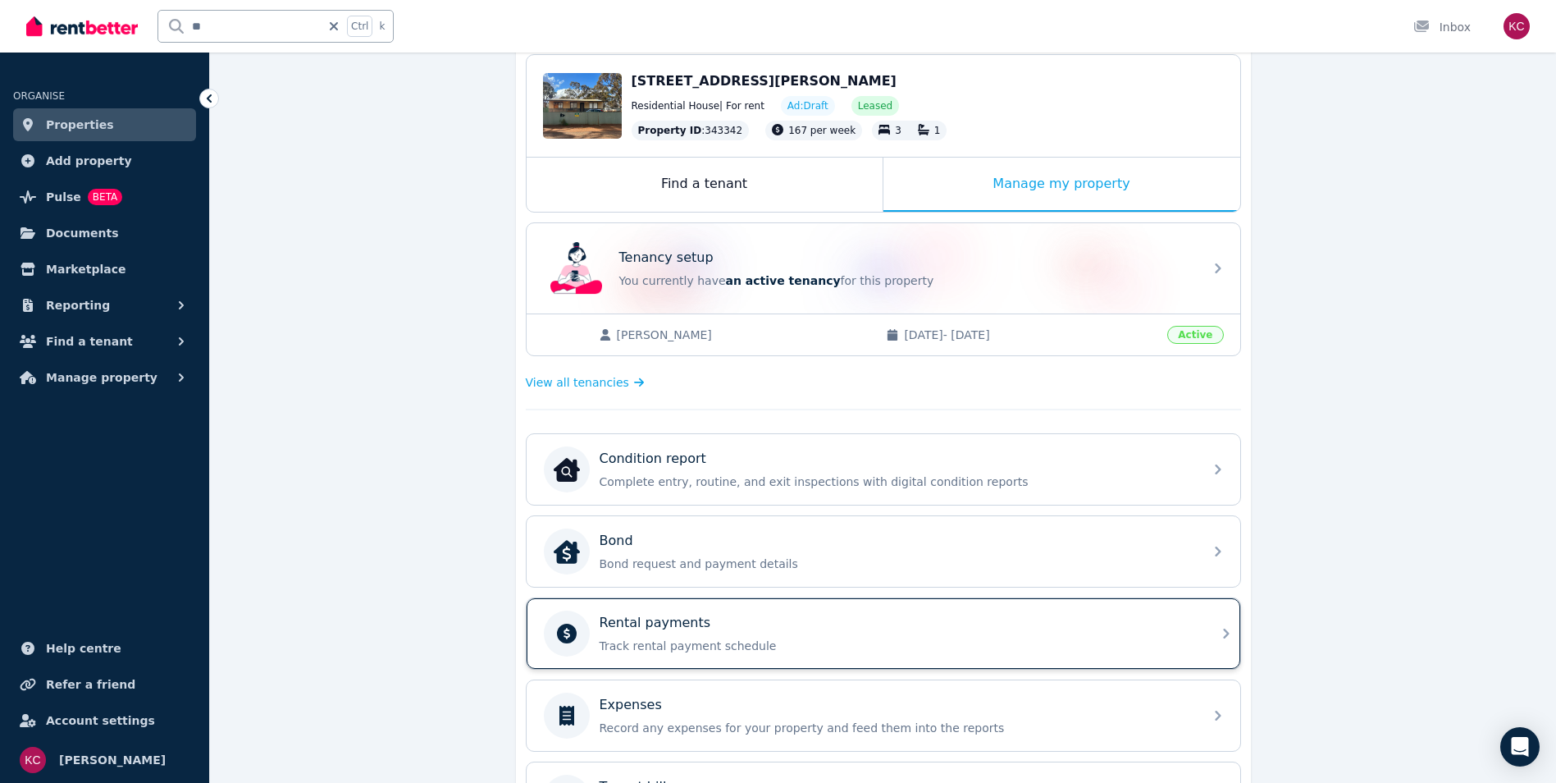
scroll to position [166, 0]
click at [740, 639] on p "Track rental payment schedule" at bounding box center [897, 644] width 594 height 16
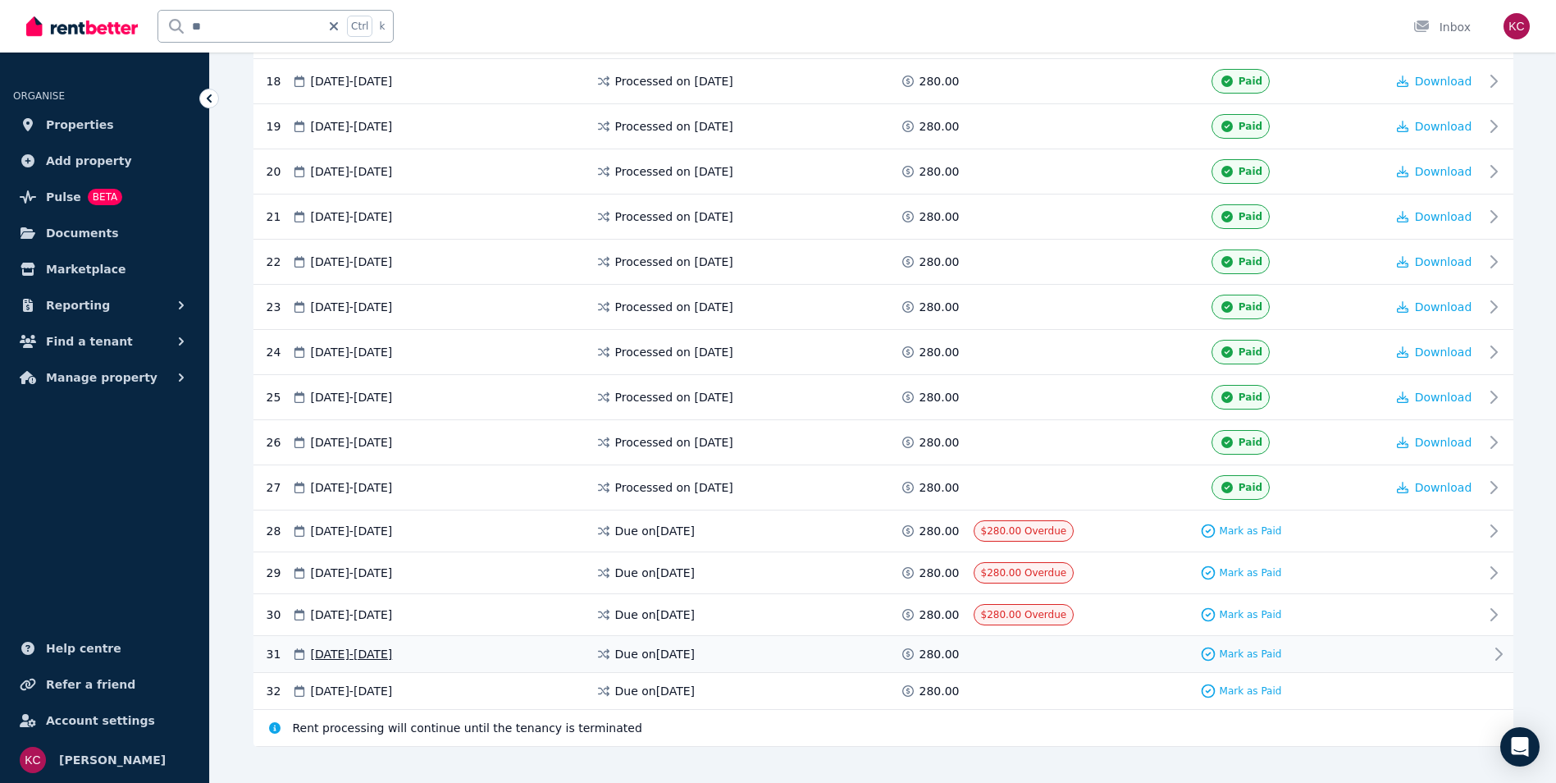
scroll to position [1130, 0]
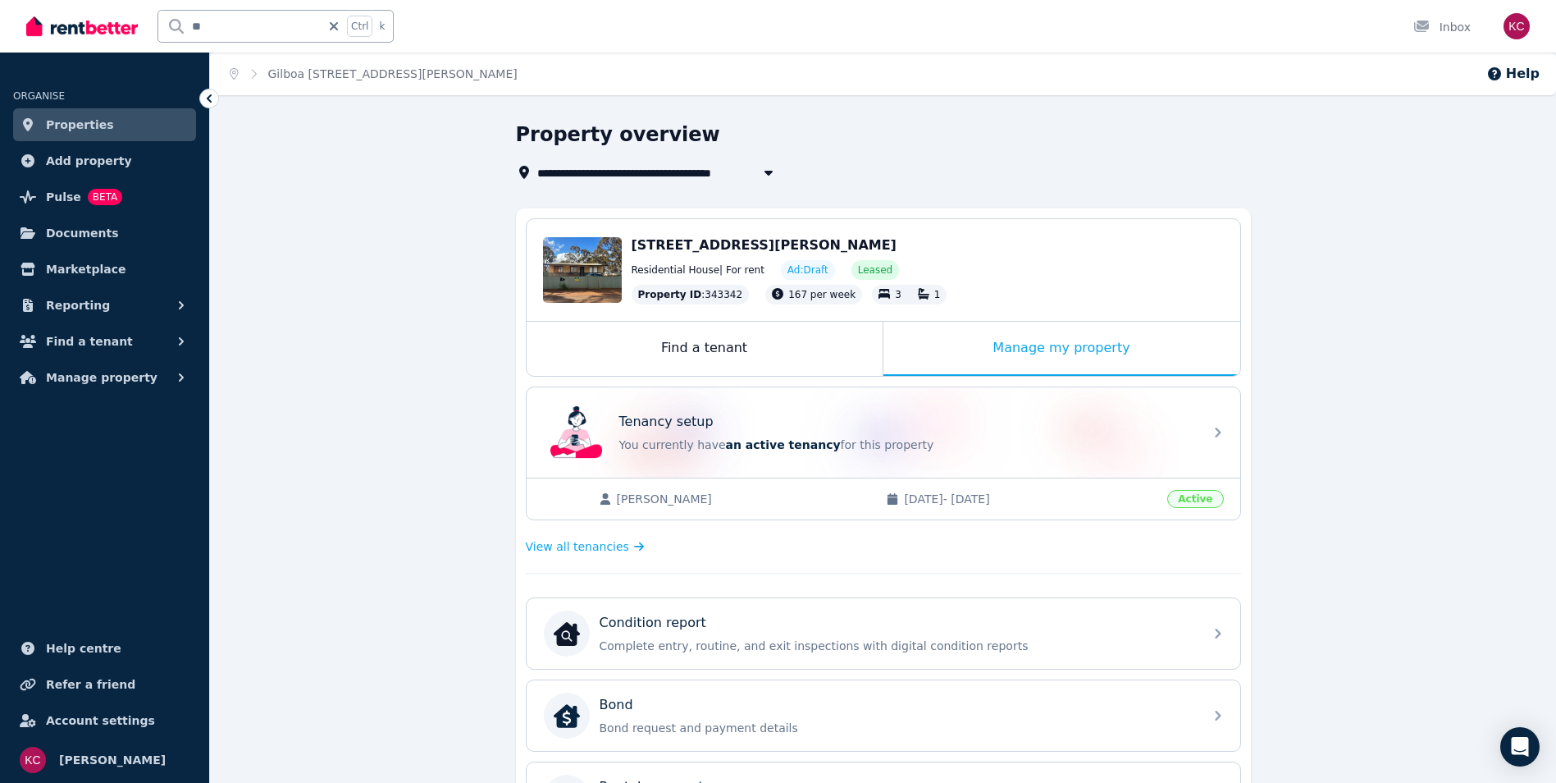
click at [1466, 200] on div "**********" at bounding box center [883, 677] width 1346 height 1112
click at [130, 123] on link "Properties" at bounding box center [104, 124] width 183 height 33
